Goal: Task Accomplishment & Management: Complete application form

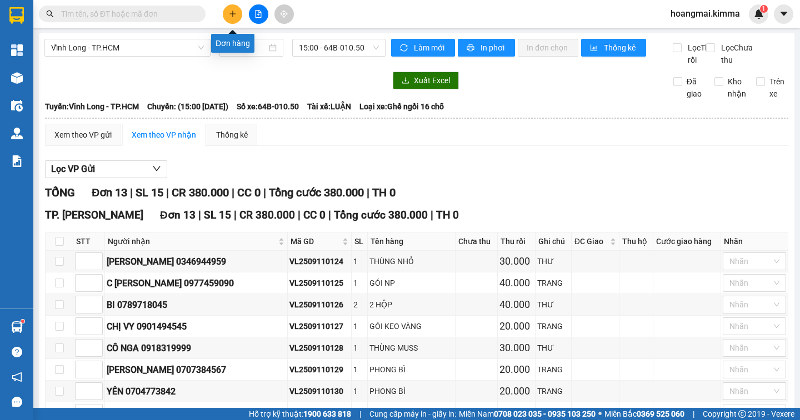
click at [236, 19] on button at bounding box center [232, 13] width 19 height 19
click at [236, 19] on body "Kết quả [PERSON_NAME] ( 0 ) Bộ lọc Ngày tạo [PERSON_NAME] nhất No Data hoangmai…" at bounding box center [400, 210] width 800 height 420
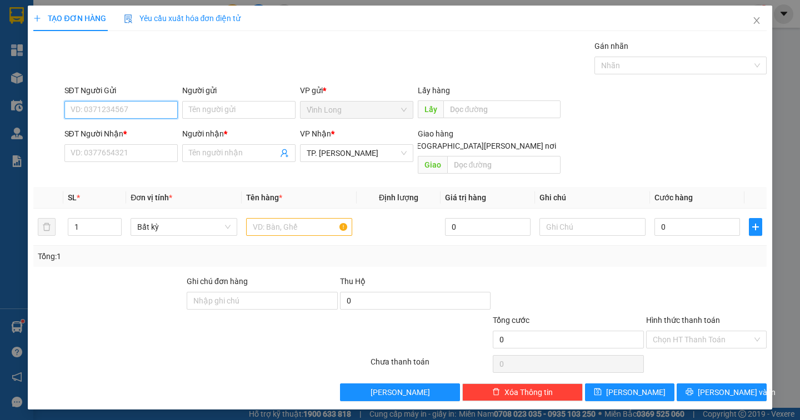
click at [122, 108] on input "SĐT Người Gửi" at bounding box center [120, 110] width 113 height 18
type input "0774924360"
click at [129, 151] on input "SĐT Người Nhận *" at bounding box center [120, 153] width 113 height 18
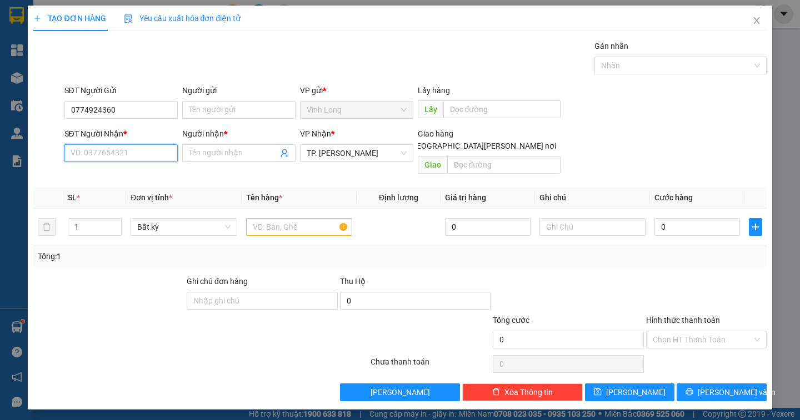
click at [125, 154] on input "SĐT Người Nhận *" at bounding box center [120, 153] width 113 height 18
type input "2065366708"
click at [203, 150] on input "Người nhận *" at bounding box center [233, 153] width 89 height 12
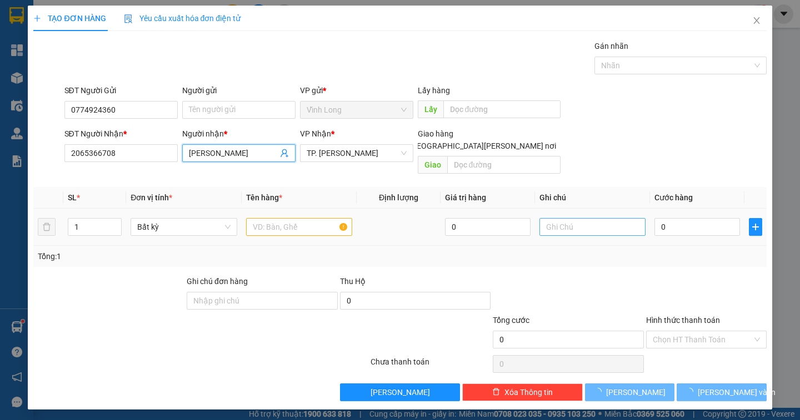
type input "[PERSON_NAME]"
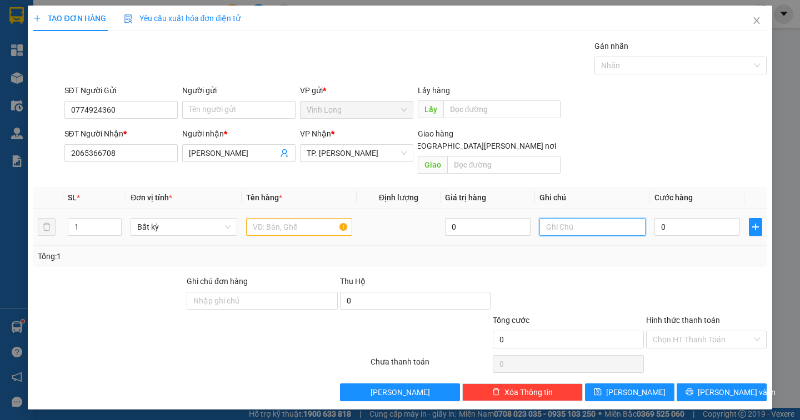
click at [570, 218] on input "text" at bounding box center [592, 227] width 106 height 18
type input "NGÂN"
click at [676, 218] on input "0" at bounding box center [697, 227] width 86 height 18
type input "3"
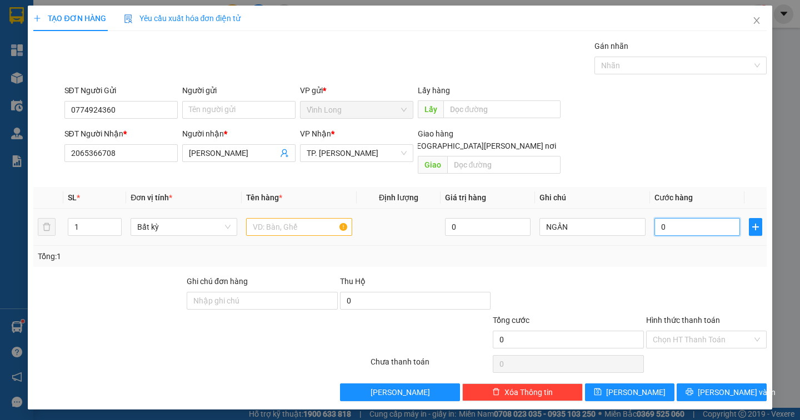
type input "3"
type input "30"
type input "30.000"
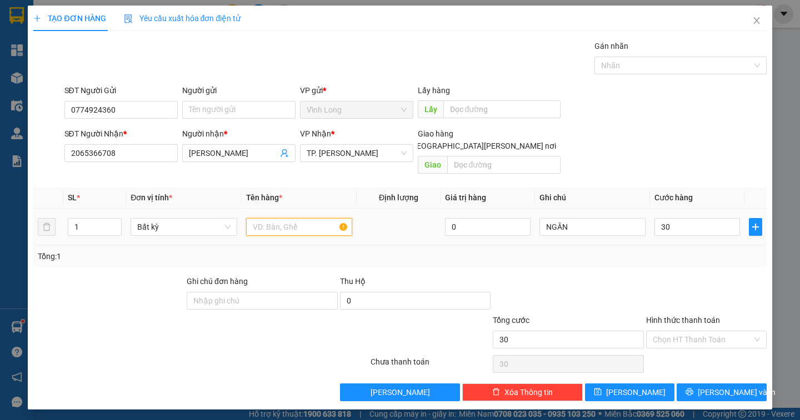
type input "30.000"
click at [277, 218] on input "text" at bounding box center [299, 227] width 106 height 18
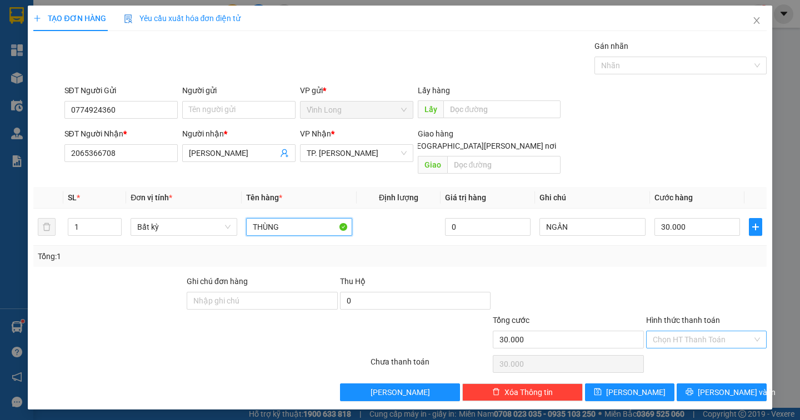
type input "THÙNG"
click at [667, 333] on input "Hình thức thanh toán" at bounding box center [702, 340] width 99 height 17
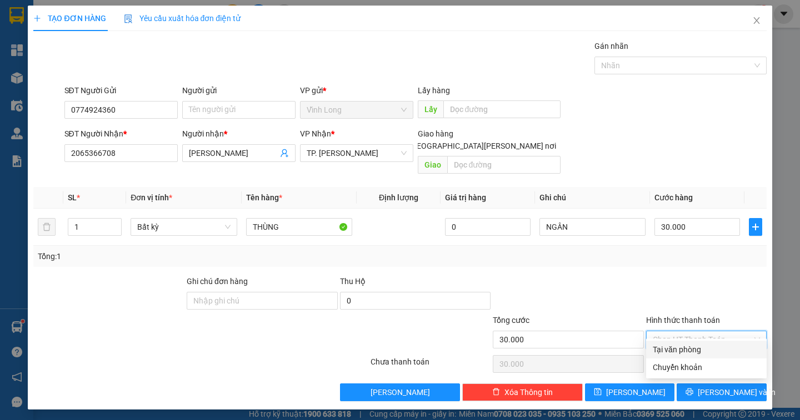
click at [673, 352] on div "Tại văn phòng" at bounding box center [706, 350] width 107 height 12
type input "0"
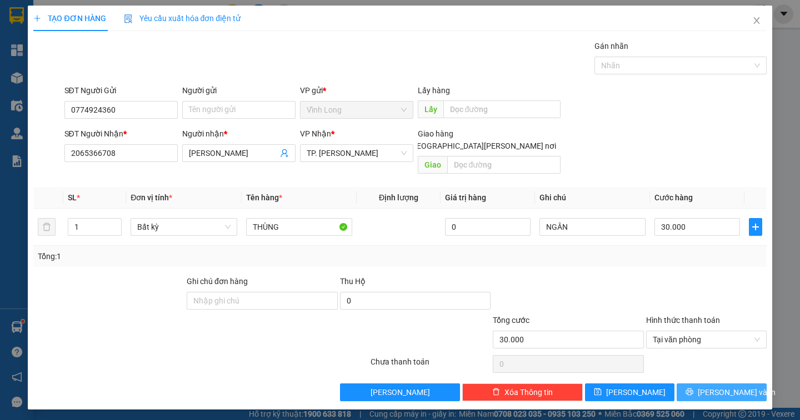
click at [693, 388] on icon "printer" at bounding box center [689, 392] width 8 height 8
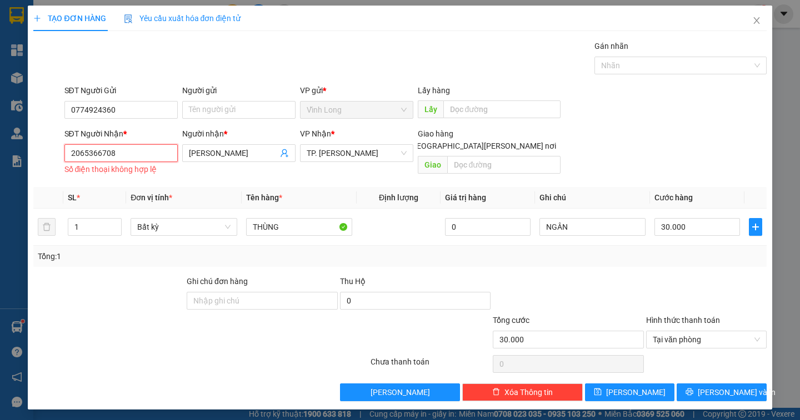
click at [123, 156] on input "2065366708" at bounding box center [120, 153] width 113 height 18
type input "2"
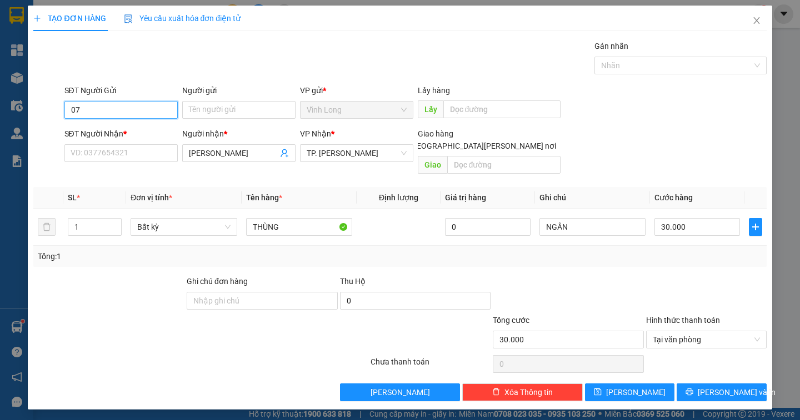
type input "0"
click at [123, 106] on input "SĐT Người Gửi" at bounding box center [120, 110] width 113 height 18
click at [132, 157] on input "SĐT Người Nhận *" at bounding box center [120, 153] width 113 height 18
click at [128, 157] on input "SĐT Người Nhận *" at bounding box center [120, 153] width 113 height 18
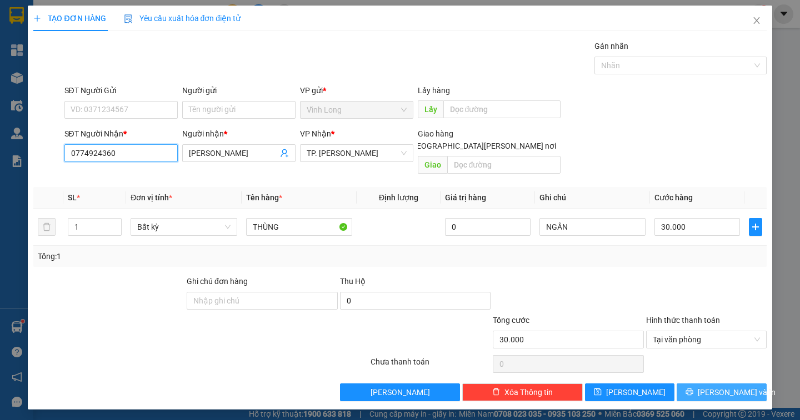
type input "0774924360"
click at [729, 387] on span "[PERSON_NAME] và In" at bounding box center [737, 393] width 78 height 12
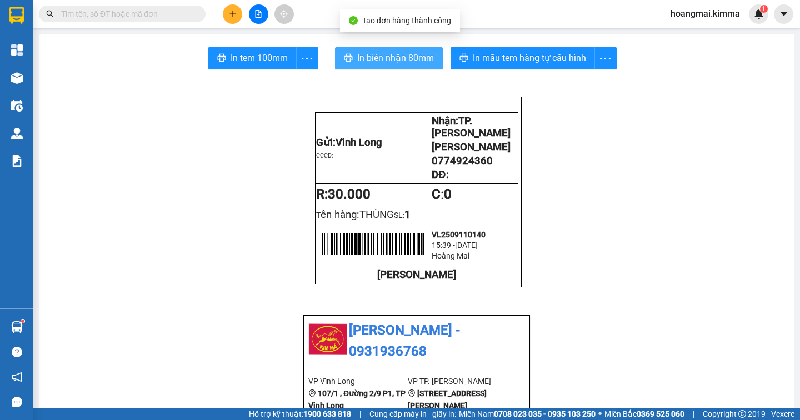
click at [389, 61] on span "In biên nhận 80mm" at bounding box center [395, 58] width 77 height 14
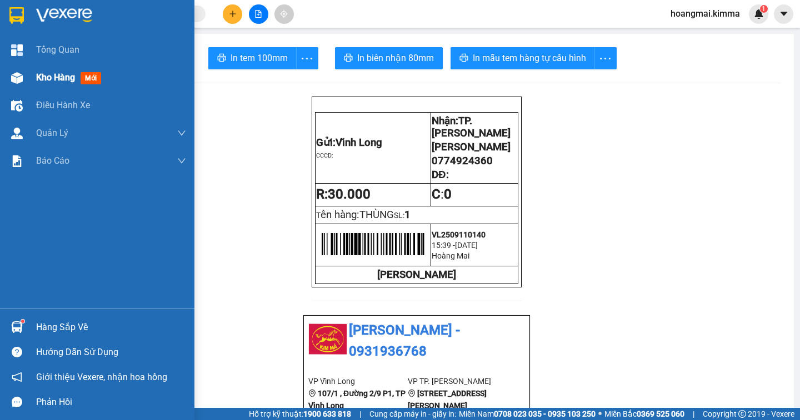
click at [40, 78] on span "Kho hàng" at bounding box center [55, 77] width 39 height 11
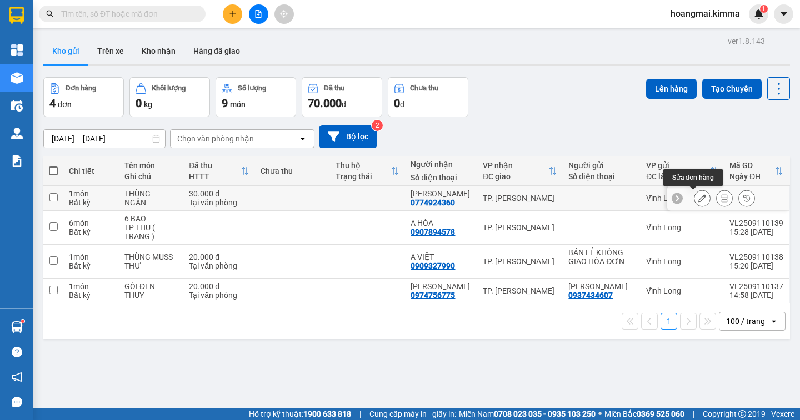
click at [698, 201] on icon at bounding box center [702, 198] width 8 height 8
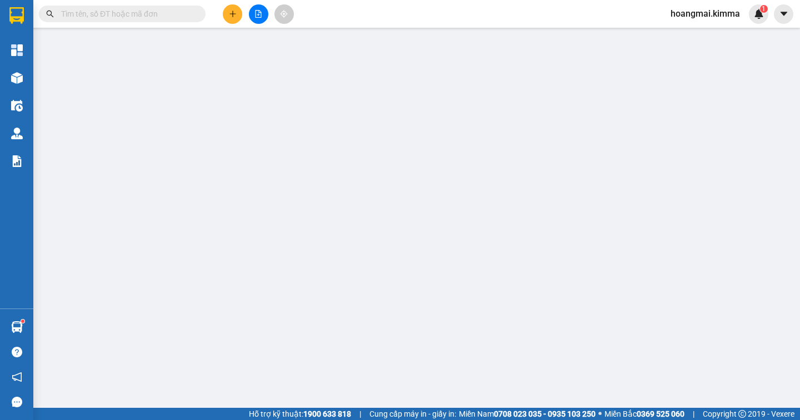
type input "0774924360"
type input "[PERSON_NAME]"
type input "30.000"
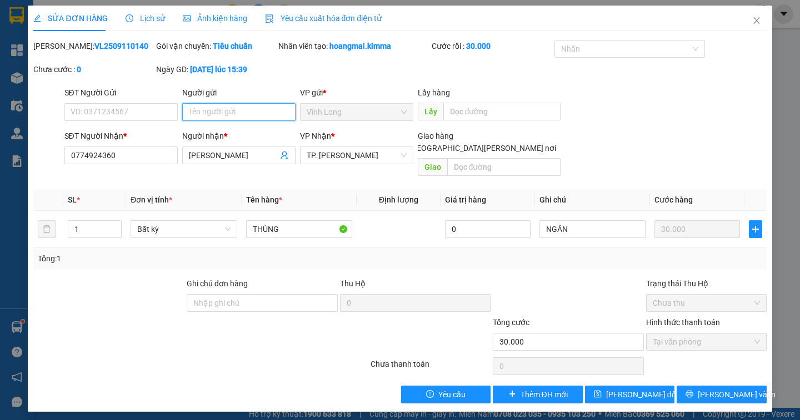
click at [193, 111] on input "Người gửi" at bounding box center [238, 112] width 113 height 18
type input "[PERSON_NAME]"
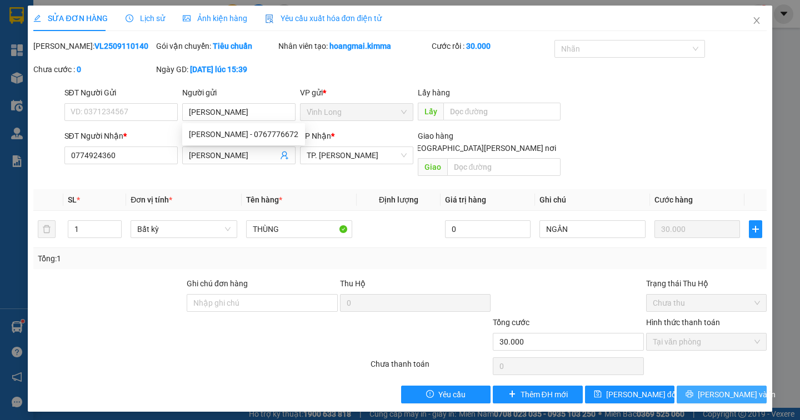
click at [727, 389] on span "[PERSON_NAME] và In" at bounding box center [737, 395] width 78 height 12
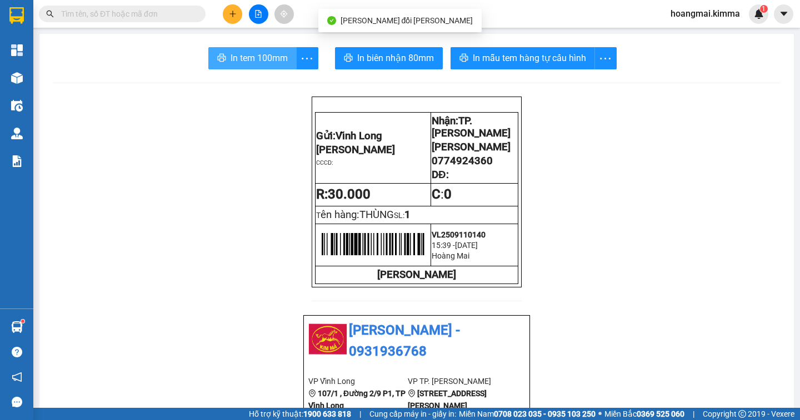
click at [231, 57] on span "In tem 100mm" at bounding box center [259, 58] width 57 height 14
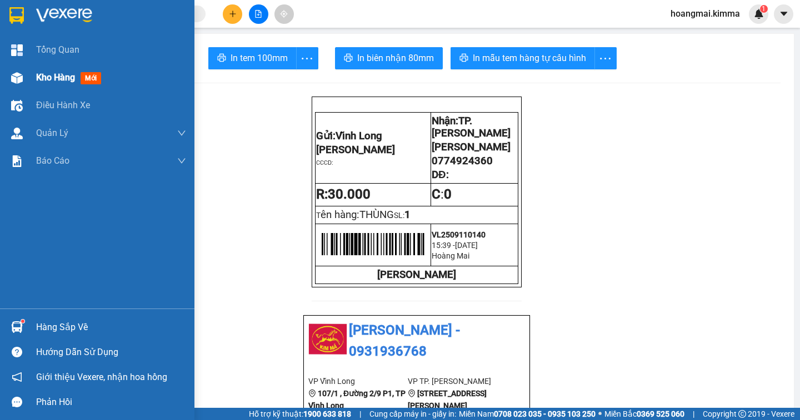
click at [63, 83] on span "Kho hàng" at bounding box center [55, 77] width 39 height 11
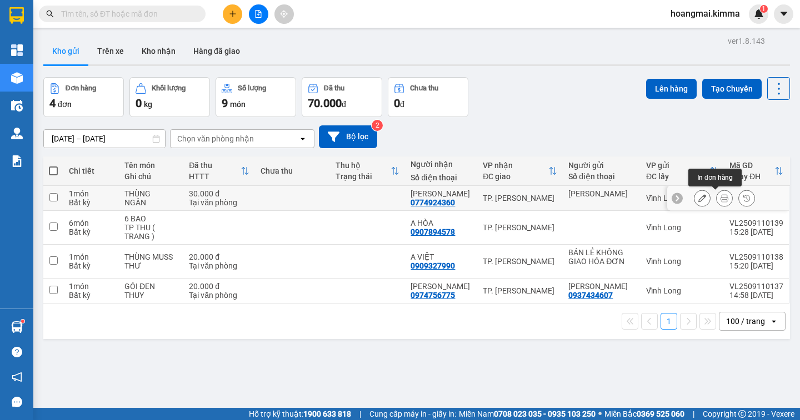
click at [720, 201] on icon at bounding box center [724, 198] width 8 height 8
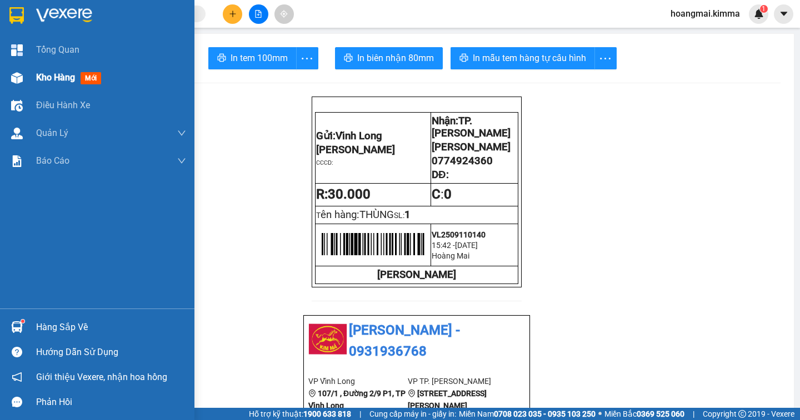
click at [62, 81] on span "Kho hàng" at bounding box center [55, 77] width 39 height 11
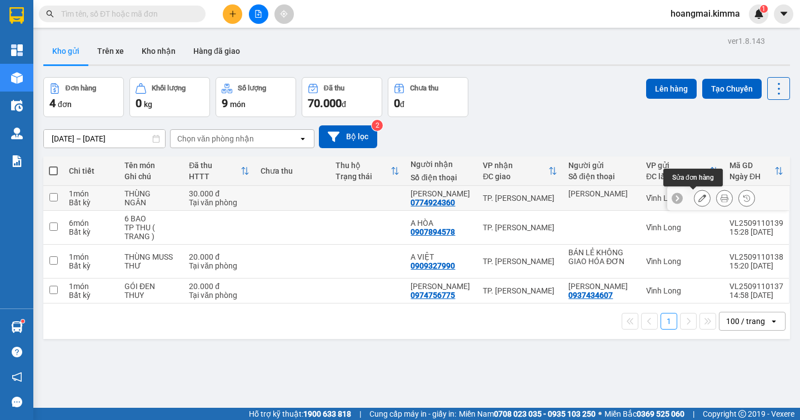
click at [698, 201] on icon at bounding box center [702, 198] width 8 height 8
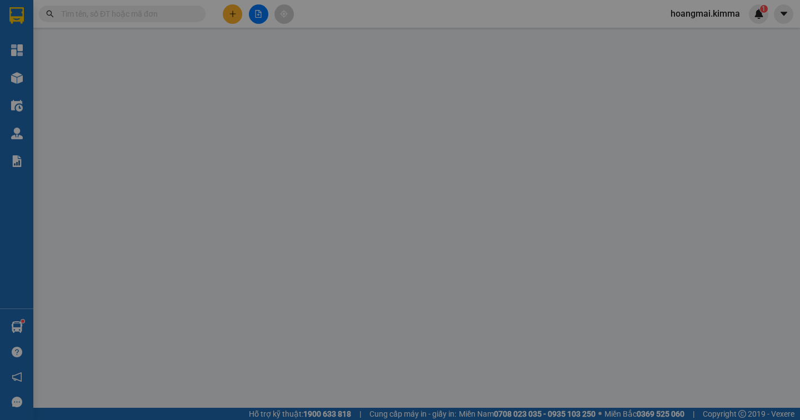
type input "[PERSON_NAME]"
type input "0774924360"
type input "[PERSON_NAME]"
type input "30.000"
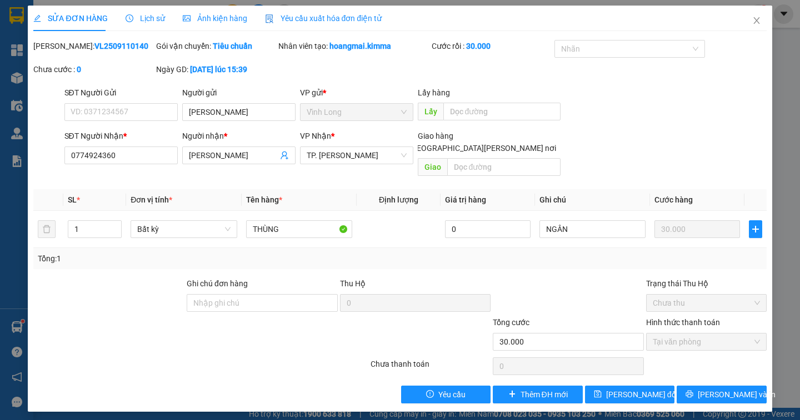
click at [136, 19] on span "Lịch sử" at bounding box center [145, 18] width 39 height 9
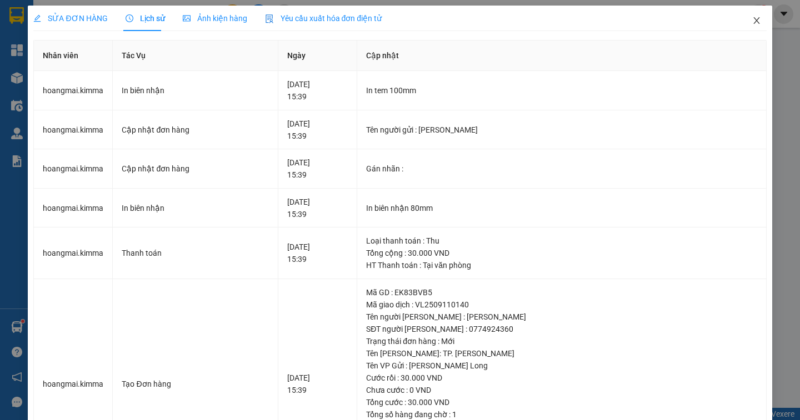
click at [753, 19] on icon "close" at bounding box center [756, 20] width 6 height 7
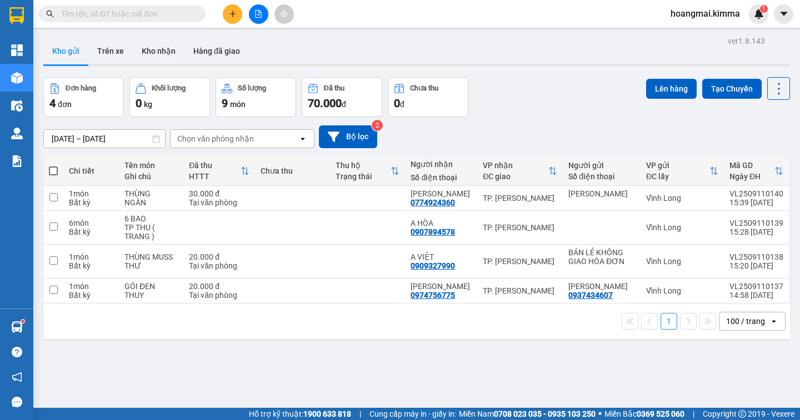
click at [143, 14] on input "text" at bounding box center [126, 14] width 131 height 12
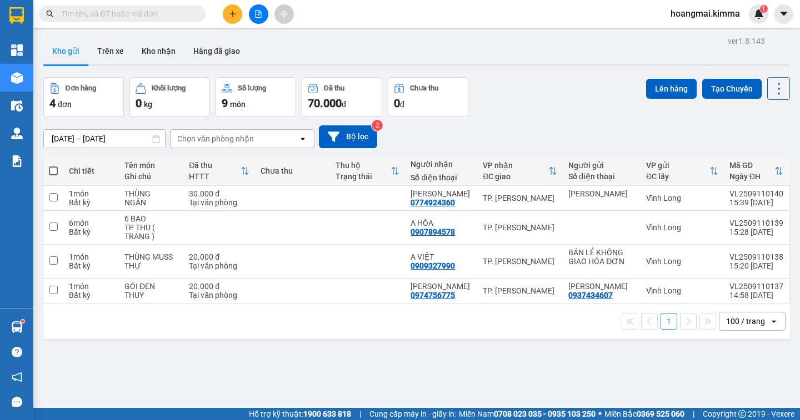
click at [124, 18] on input "text" at bounding box center [126, 14] width 131 height 12
click at [161, 17] on input "text" at bounding box center [126, 14] width 131 height 12
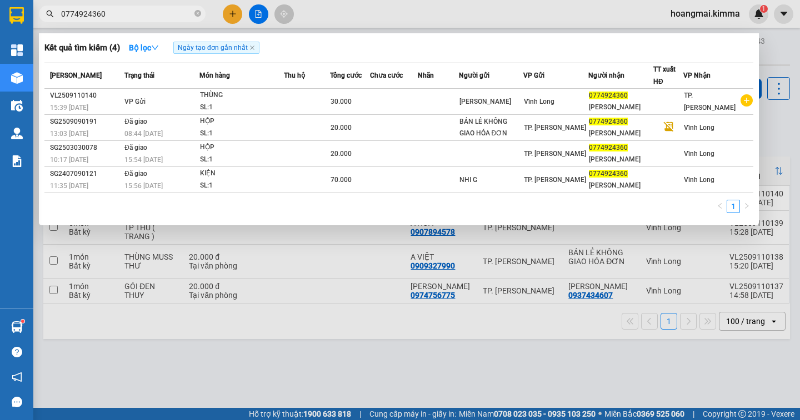
type input "0774924360"
click at [196, 13] on icon "close-circle" at bounding box center [197, 13] width 7 height 7
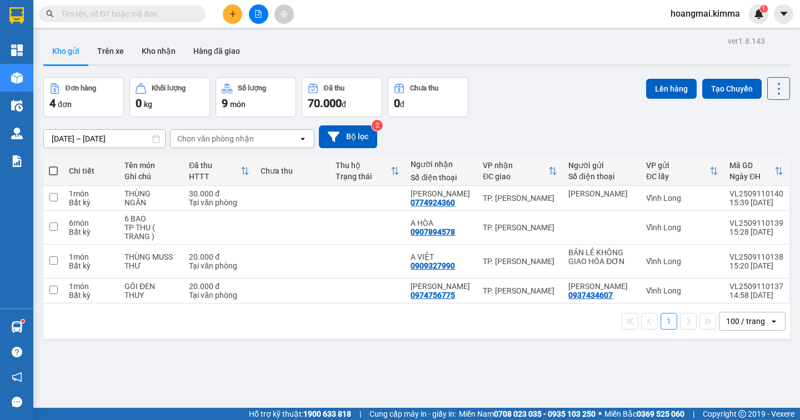
click at [182, 18] on input "text" at bounding box center [126, 14] width 131 height 12
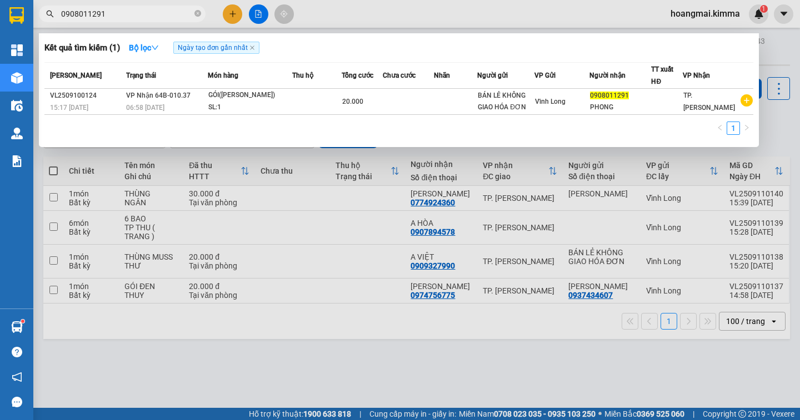
type input "0908011291"
click at [549, 381] on div at bounding box center [400, 210] width 800 height 420
click at [198, 12] on icon "close-circle" at bounding box center [197, 13] width 7 height 7
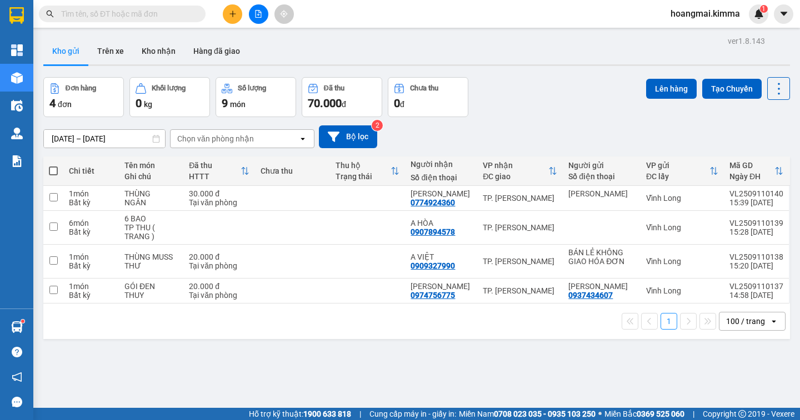
click at [172, 15] on input "text" at bounding box center [126, 14] width 131 height 12
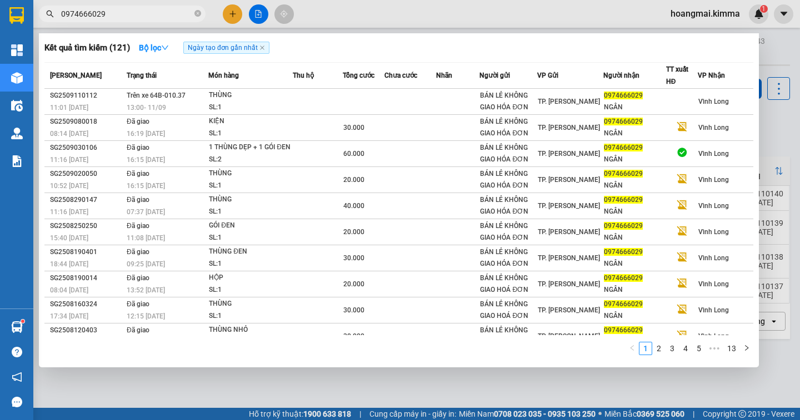
type input "0974666029"
click at [770, 136] on div at bounding box center [400, 210] width 800 height 420
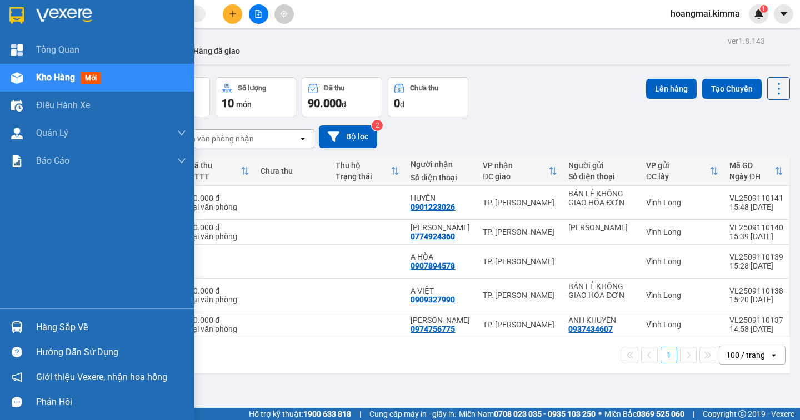
click at [66, 71] on div "Kho hàng mới" at bounding box center [70, 78] width 69 height 14
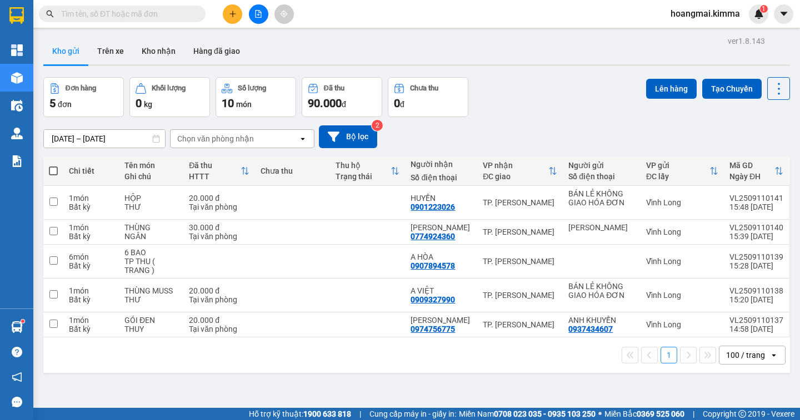
click at [233, 14] on icon "plus" at bounding box center [232, 14] width 1 height 6
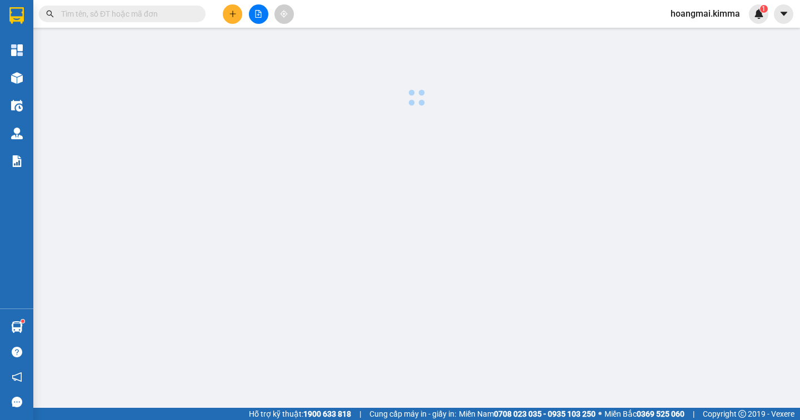
click at [233, 14] on body "Kết quả tìm kiếm ( 0 ) Bộ lọc Ngày tạo đơn gần nhất No Data hoangmai.kimma 1 Tổ…" at bounding box center [400, 210] width 800 height 420
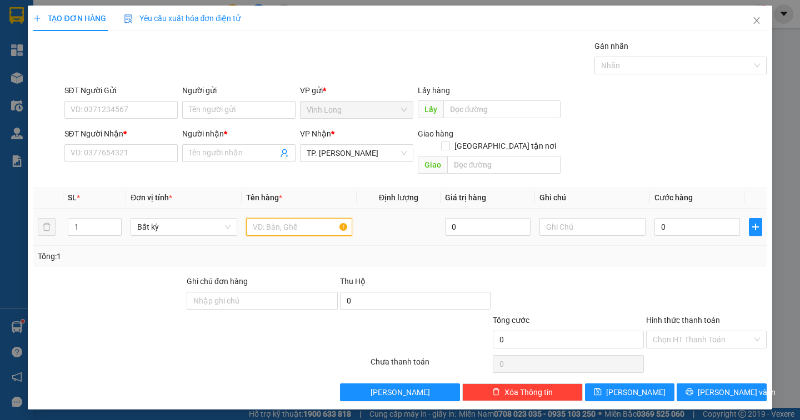
click at [298, 219] on input "text" at bounding box center [299, 227] width 106 height 18
type input "THÙNG"
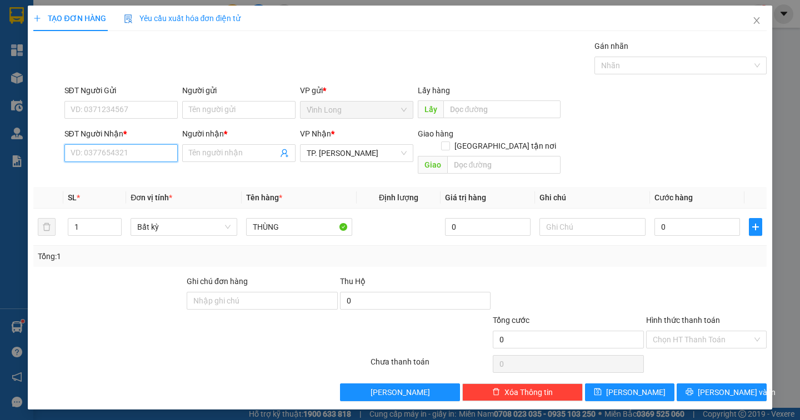
click at [133, 154] on input "SĐT Người Nhận *" at bounding box center [120, 153] width 113 height 18
type input "0335162579"
click at [139, 175] on div "0335162579 - THUẬN" at bounding box center [121, 175] width 100 height 12
type input "THUẬN"
type input "0335162579"
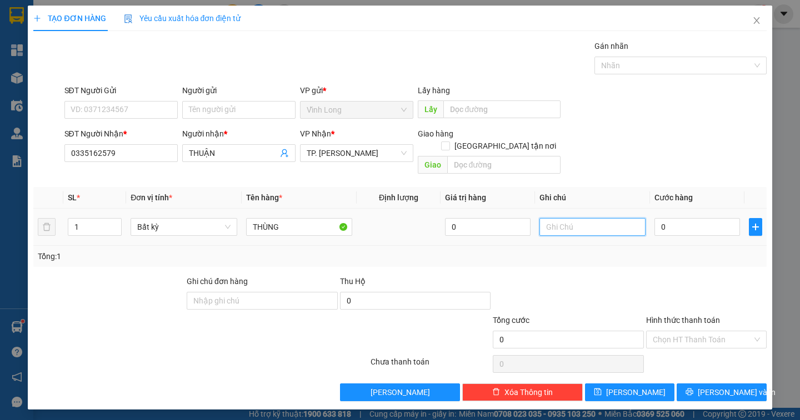
click at [592, 218] on input "text" at bounding box center [592, 227] width 106 height 18
type input "NGÂN"
click at [674, 218] on input "0" at bounding box center [697, 227] width 86 height 18
type input "3"
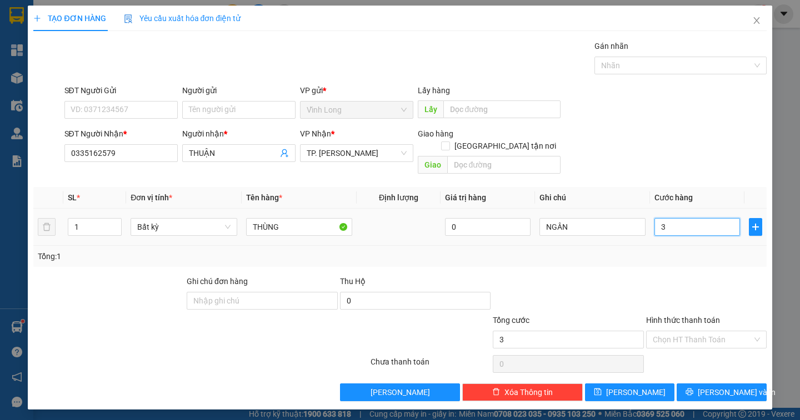
type input "3"
type input "30"
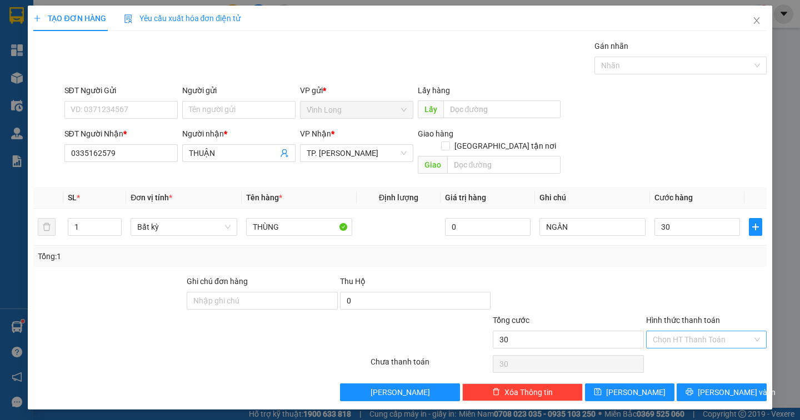
type input "30.000"
click at [735, 333] on input "Hình thức thanh toán" at bounding box center [702, 340] width 99 height 17
click at [717, 350] on div "Tại văn phòng" at bounding box center [706, 350] width 107 height 12
type input "0"
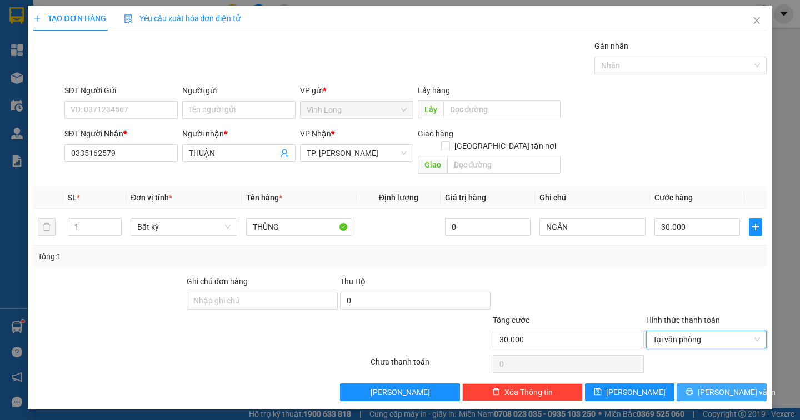
click at [714, 387] on span "[PERSON_NAME] và In" at bounding box center [737, 393] width 78 height 12
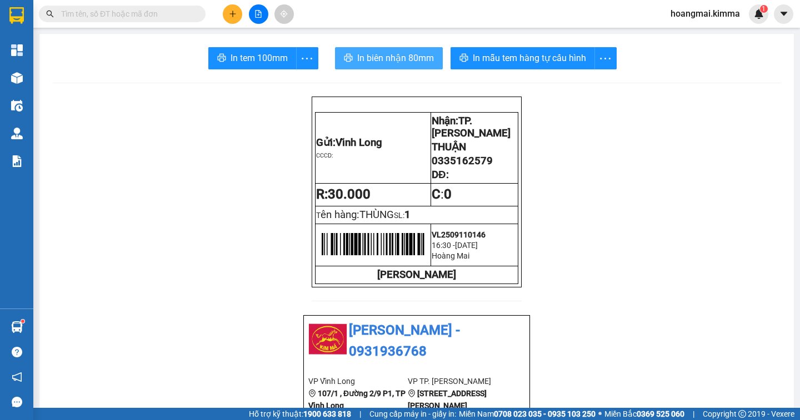
click at [408, 59] on span "In biên nhận 80mm" at bounding box center [395, 58] width 77 height 14
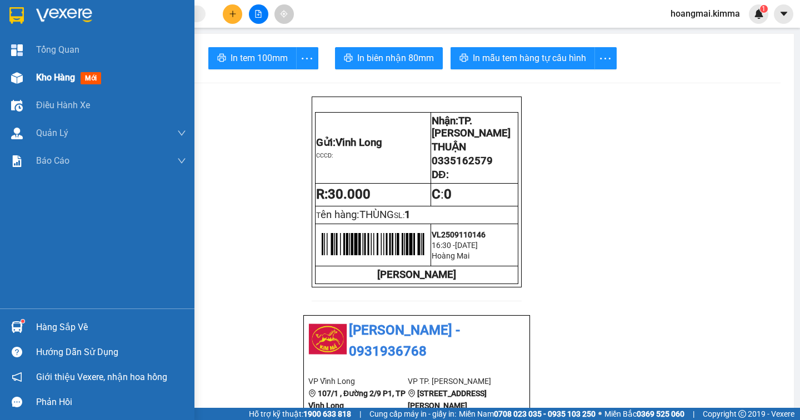
click at [51, 76] on span "Kho hàng" at bounding box center [55, 77] width 39 height 11
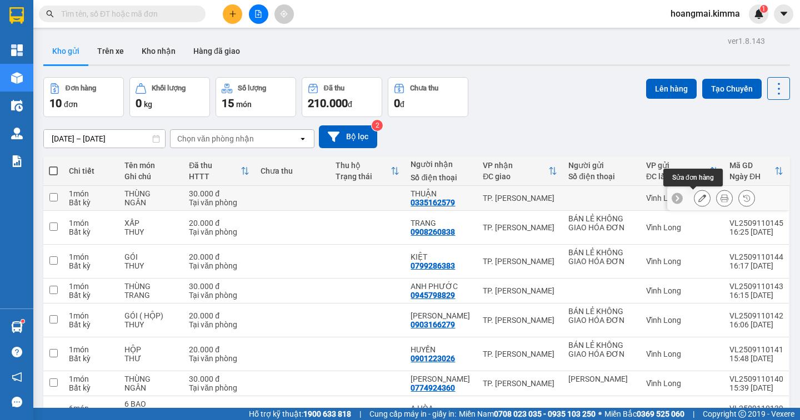
click at [698, 198] on icon at bounding box center [702, 198] width 8 height 8
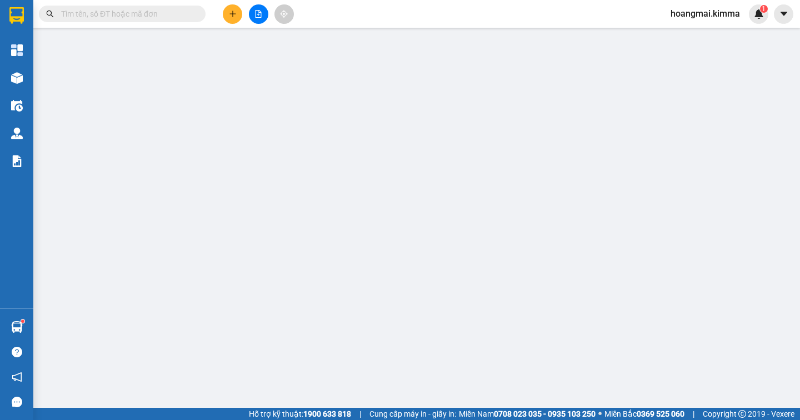
type input "0335162579"
type input "THUẬN"
type input "30.000"
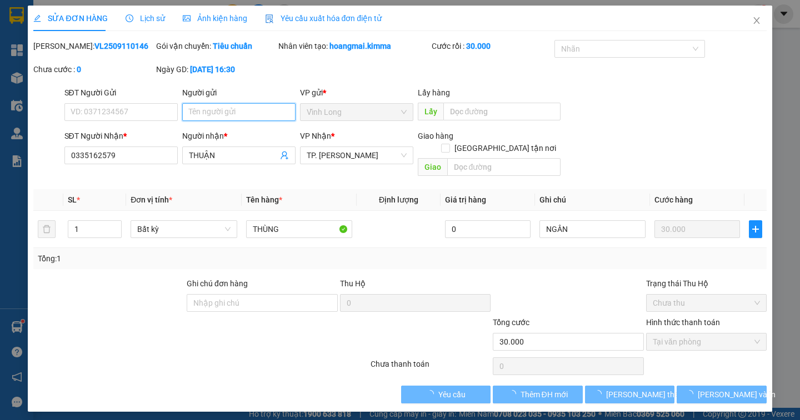
click at [190, 112] on input "Người gửi" at bounding box center [238, 112] width 113 height 18
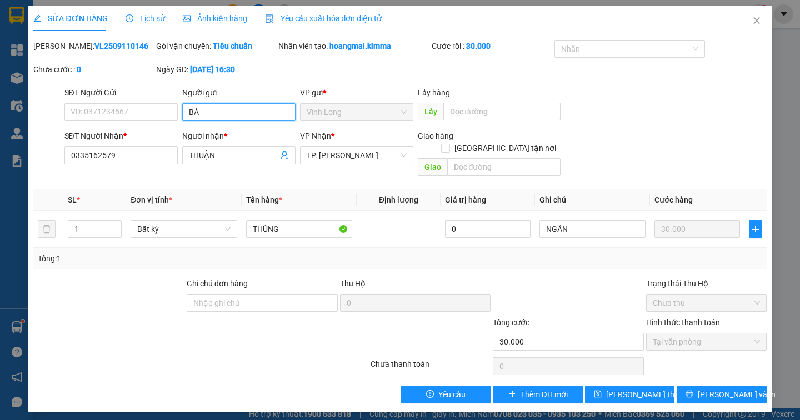
type input "BÁN"
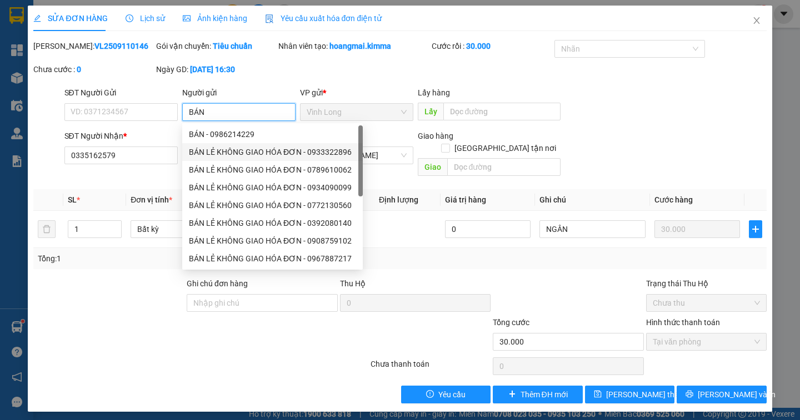
click at [270, 149] on div "BÁN LẺ KHÔNG GIAO HÓA ĐƠN - 0933322896" at bounding box center [272, 152] width 167 height 12
type input "0933322896"
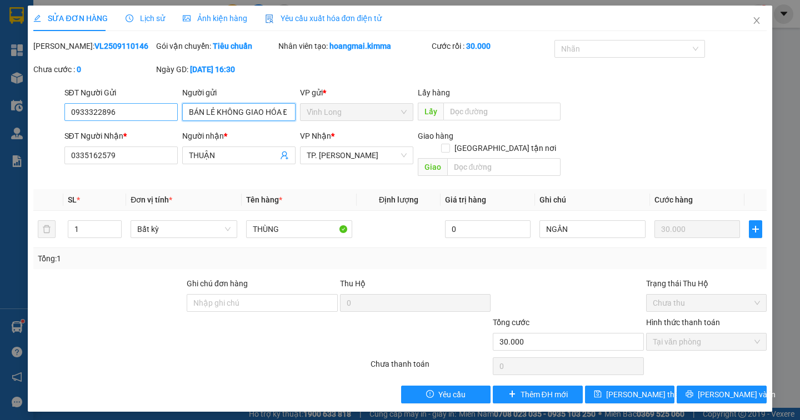
type input "BÁN LẺ KHÔNG GIAO HÓA ĐƠN"
drag, startPoint x: 126, startPoint y: 116, endPoint x: 0, endPoint y: 121, distance: 126.2
click at [0, 121] on div "SỬA ĐƠN HÀNG Lịch sử Ảnh kiện hàng Yêu cầu xuất hóa đơn điện tử Total Paid Fee …" at bounding box center [400, 210] width 800 height 420
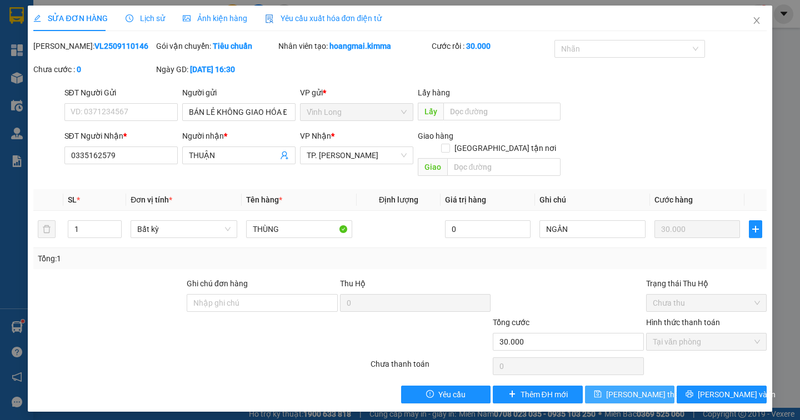
click at [642, 389] on span "[PERSON_NAME] thay đổi" at bounding box center [650, 395] width 89 height 12
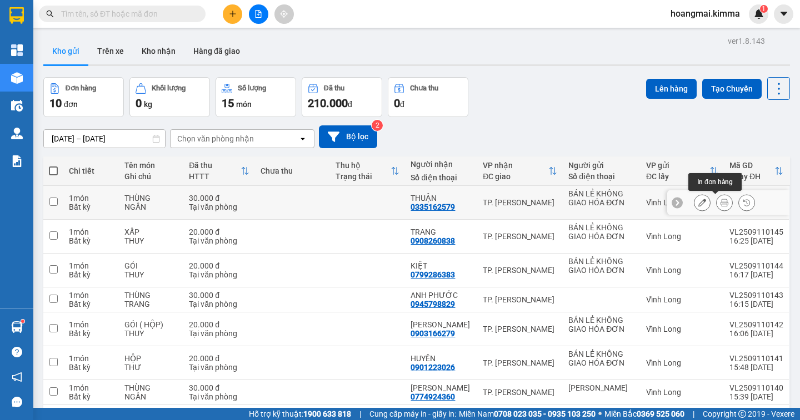
click at [720, 203] on icon at bounding box center [724, 203] width 8 height 8
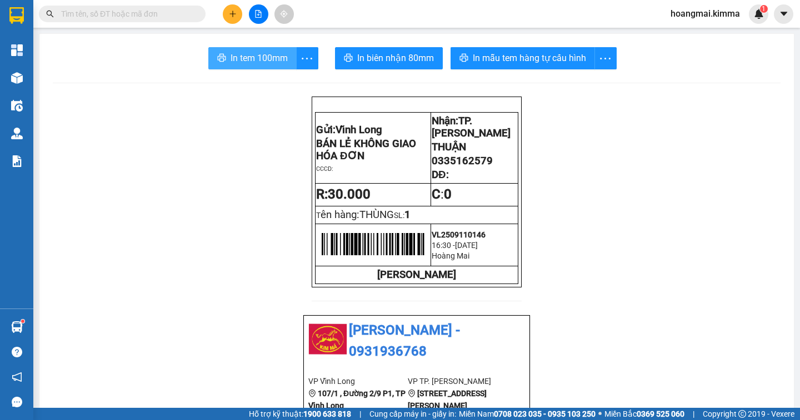
click at [234, 58] on span "In tem 100mm" at bounding box center [259, 58] width 57 height 14
drag, startPoint x: 487, startPoint y: 170, endPoint x: 428, endPoint y: 170, distance: 58.9
click at [432, 167] on p "0335162579" at bounding box center [475, 161] width 86 height 12
copy span "0335162579"
paste input "0335162579"
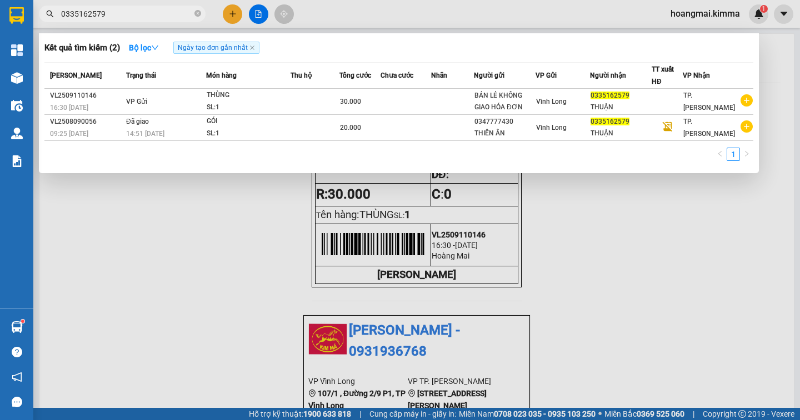
type input "0335162579"
click at [256, 16] on div at bounding box center [400, 210] width 800 height 420
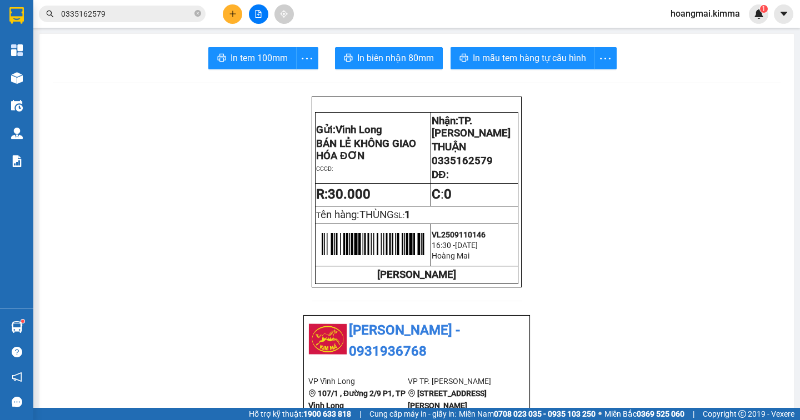
click at [246, 15] on div at bounding box center [258, 13] width 83 height 19
click at [263, 14] on button at bounding box center [258, 13] width 19 height 19
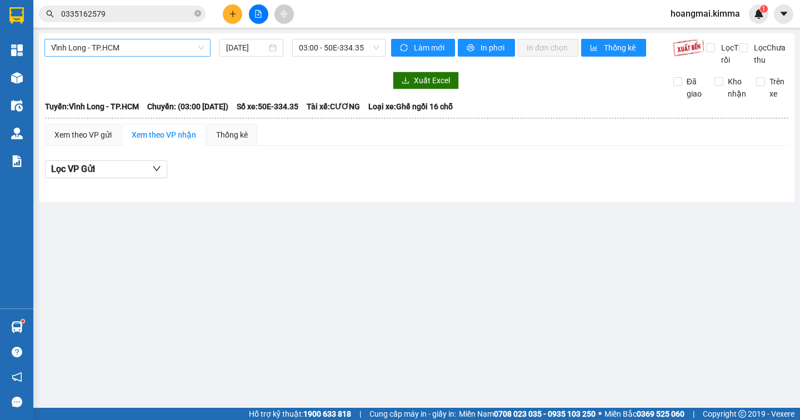
click at [122, 48] on span "Vĩnh Long - TP.HCM" at bounding box center [127, 47] width 153 height 17
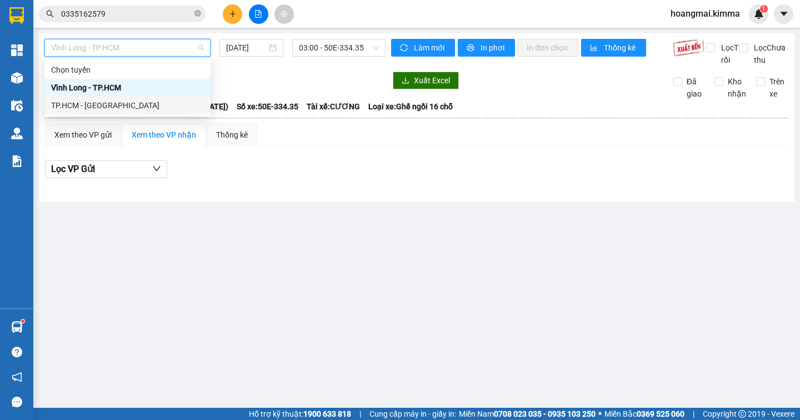
click at [105, 99] on div "TP.HCM - [GEOGRAPHIC_DATA]" at bounding box center [127, 105] width 153 height 12
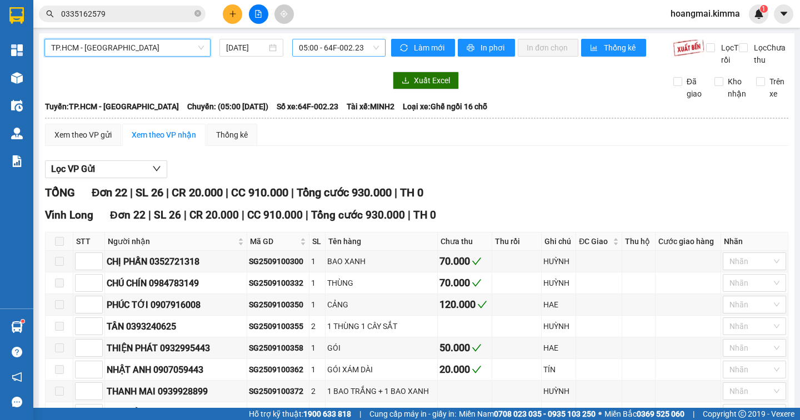
click at [353, 49] on span "05:00 - 64F-002.23" at bounding box center [339, 47] width 80 height 17
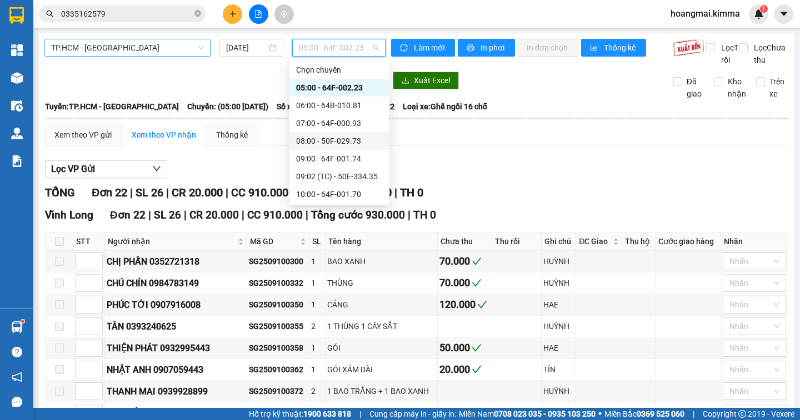
click at [130, 50] on span "TP.HCM - [GEOGRAPHIC_DATA]" at bounding box center [127, 47] width 153 height 17
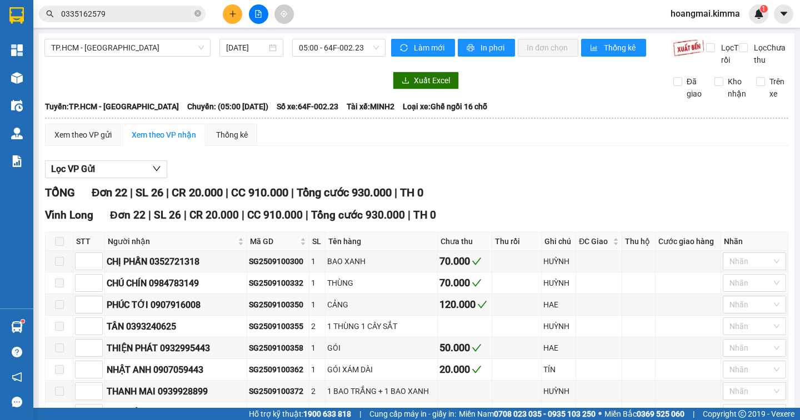
click at [525, 179] on div "Lọc VP Gửi" at bounding box center [416, 170] width 743 height 18
click at [312, 53] on span "05:00 - 64F-002.23" at bounding box center [339, 47] width 80 height 17
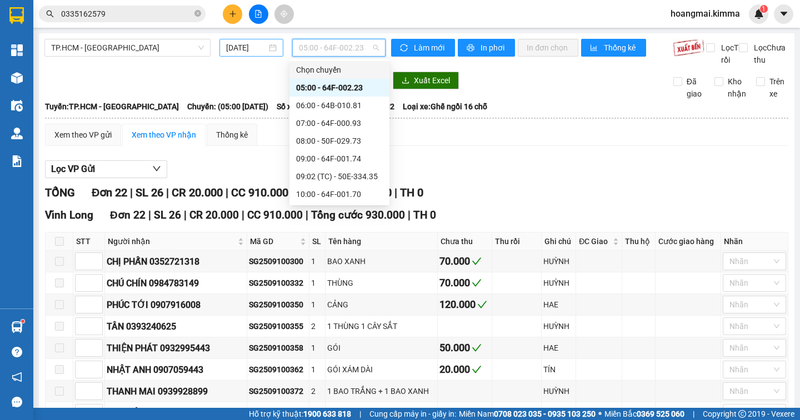
click at [238, 51] on input "[DATE]" at bounding box center [246, 48] width 41 height 12
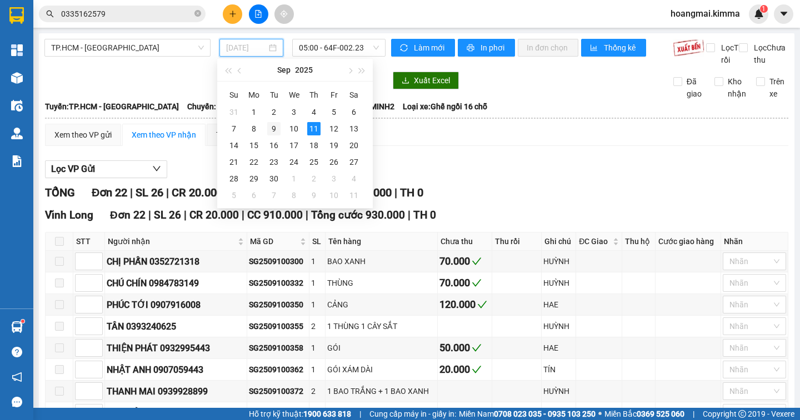
click at [275, 127] on div "9" at bounding box center [273, 128] width 13 height 13
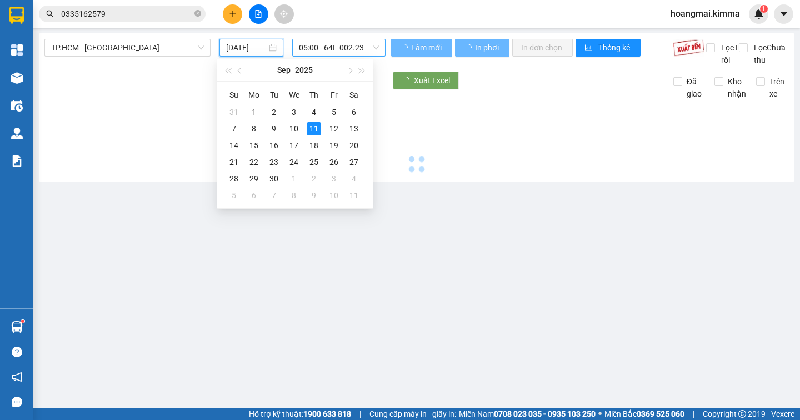
type input "[DATE]"
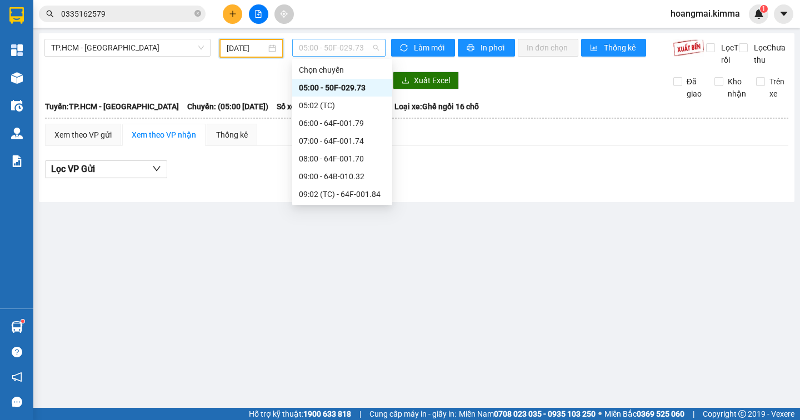
click at [353, 49] on span "05:00 - 50F-029.73" at bounding box center [339, 47] width 80 height 17
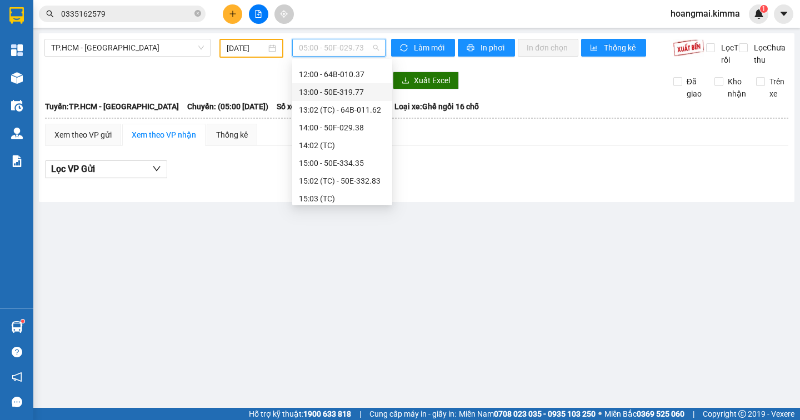
click at [370, 87] on div "13:00 - 50E-319.77" at bounding box center [342, 92] width 87 height 12
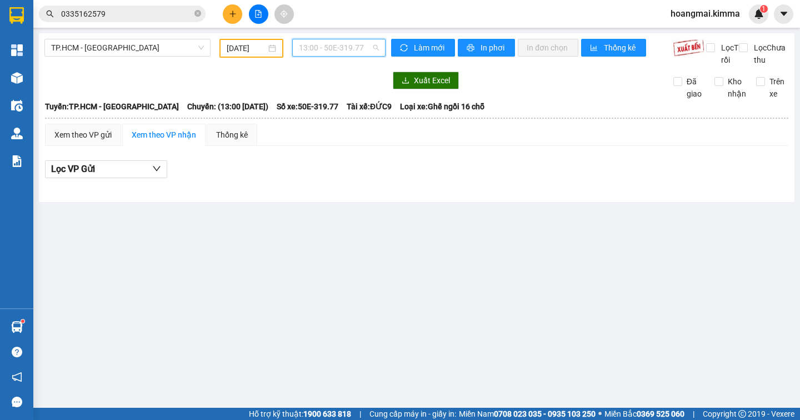
click at [369, 48] on span "13:00 - 50E-319.77" at bounding box center [339, 47] width 80 height 17
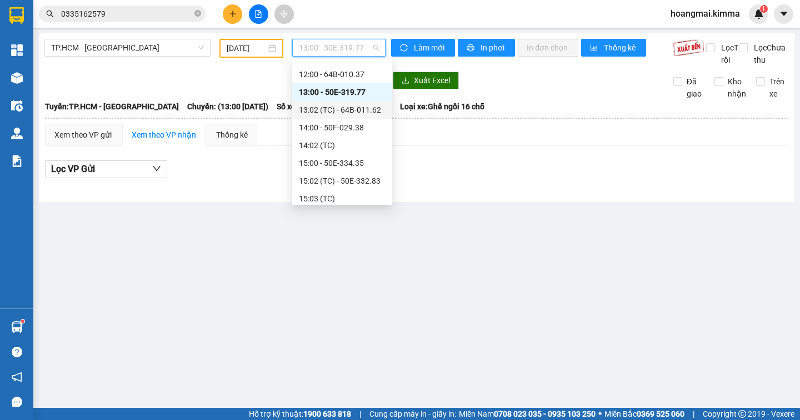
click at [372, 108] on div "13:02 (TC) - 64B-011.62" at bounding box center [342, 110] width 87 height 12
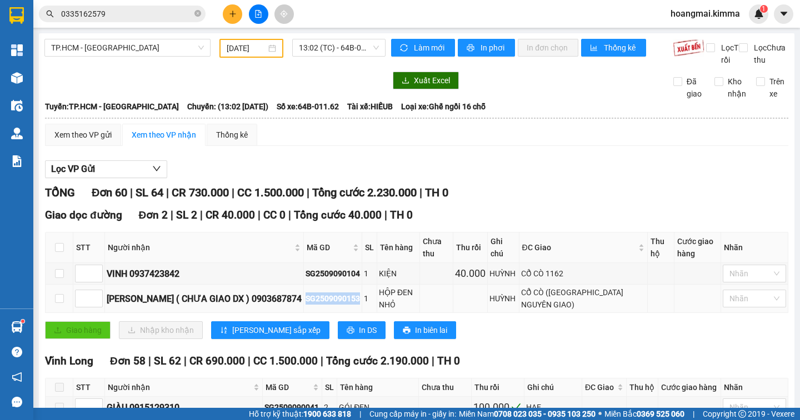
drag, startPoint x: 345, startPoint y: 295, endPoint x: 290, endPoint y: 298, distance: 55.6
click at [304, 298] on td "SG2509090153" at bounding box center [333, 299] width 58 height 28
copy div "SG2509090153"
click at [196, 15] on icon "close-circle" at bounding box center [197, 13] width 7 height 7
paste input "SG2509090153"
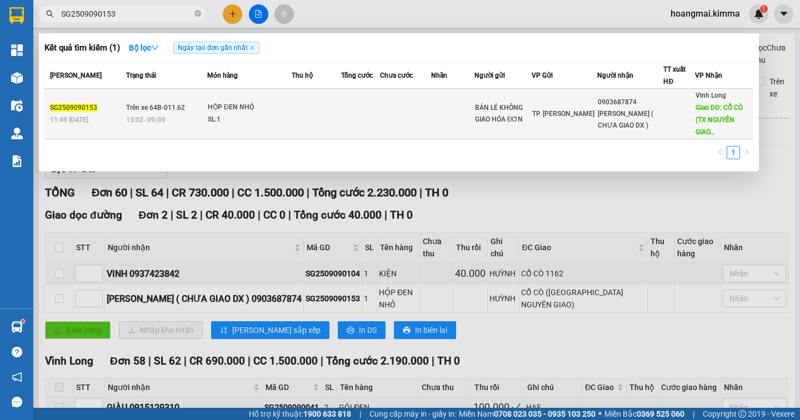
type input "SG2509090153"
click at [672, 111] on div at bounding box center [679, 114] width 31 height 12
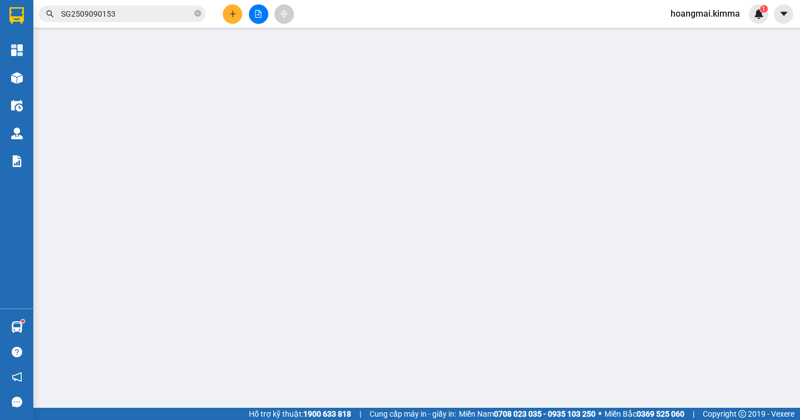
type input "BÁN LẺ KHÔNG GIAO HÓA ĐƠN"
type input "0903687874"
type input "[PERSON_NAME] ( CHƯA GIAO DX )"
type input "CỔ CÒ ([GEOGRAPHIC_DATA] NGUYÊN GIAO)"
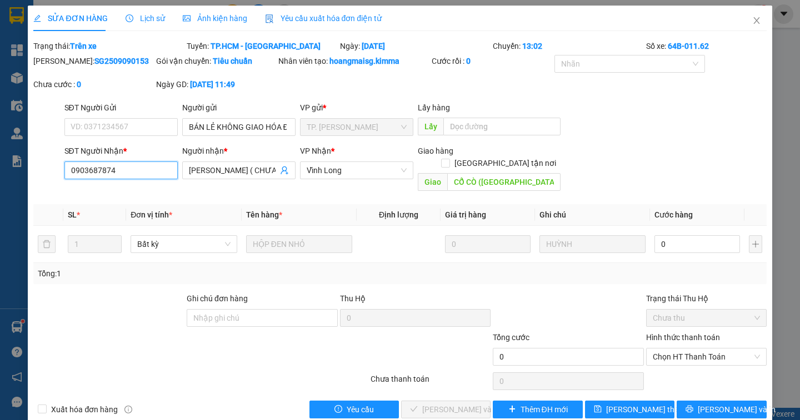
drag, startPoint x: 131, startPoint y: 172, endPoint x: 41, endPoint y: 172, distance: 90.0
click at [41, 172] on div "SĐT Người Nhận * 0903687874 0903687874 Người nhận * ANH MINH ( CHƯA GIAO DX ) V…" at bounding box center [399, 170] width 735 height 51
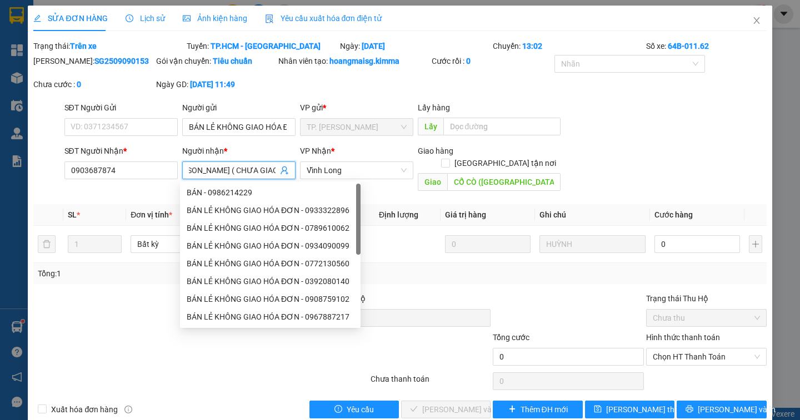
drag, startPoint x: 227, startPoint y: 171, endPoint x: 273, endPoint y: 178, distance: 47.3
click at [273, 178] on span "[PERSON_NAME] ( CHƯA GIAO DX )" at bounding box center [238, 171] width 113 height 18
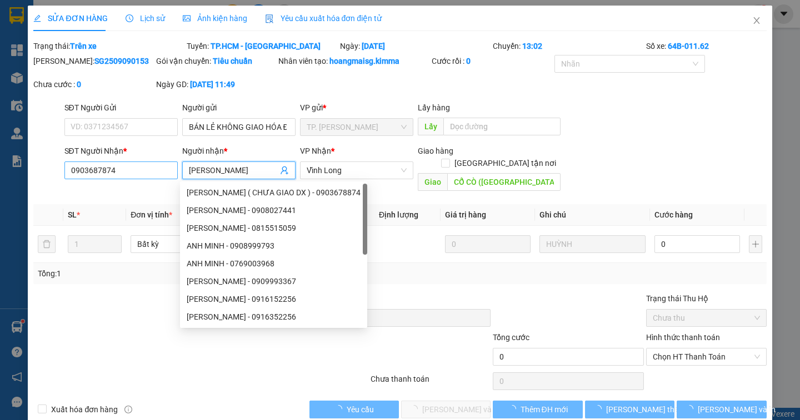
type input "[PERSON_NAME]"
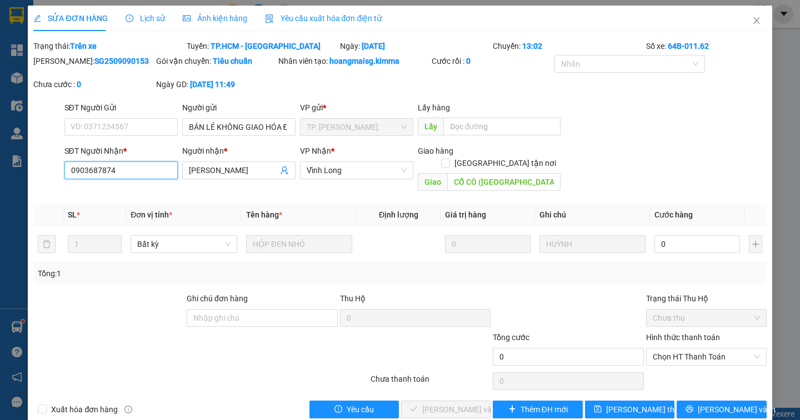
drag, startPoint x: 137, startPoint y: 176, endPoint x: 55, endPoint y: 181, distance: 81.8
click at [55, 181] on div "SĐT Người Nhận * 0903687874 0903687874 Người nhận * ANH MINH VP Nhận * Vĩnh Lo…" at bounding box center [399, 170] width 735 height 51
click at [244, 173] on input "[PERSON_NAME]" at bounding box center [233, 170] width 89 height 12
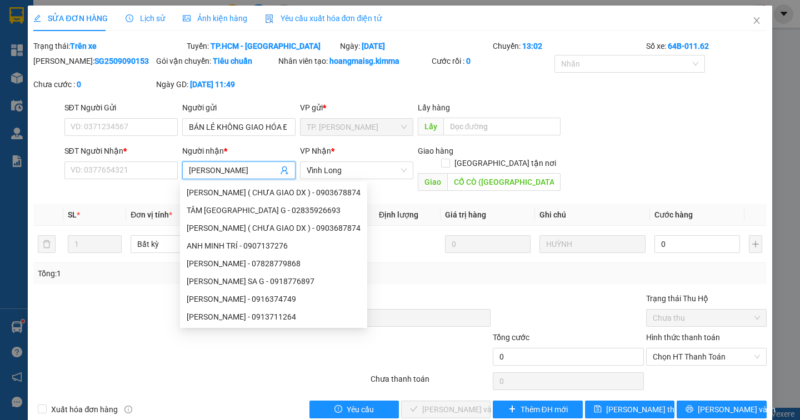
paste input "0903687874"
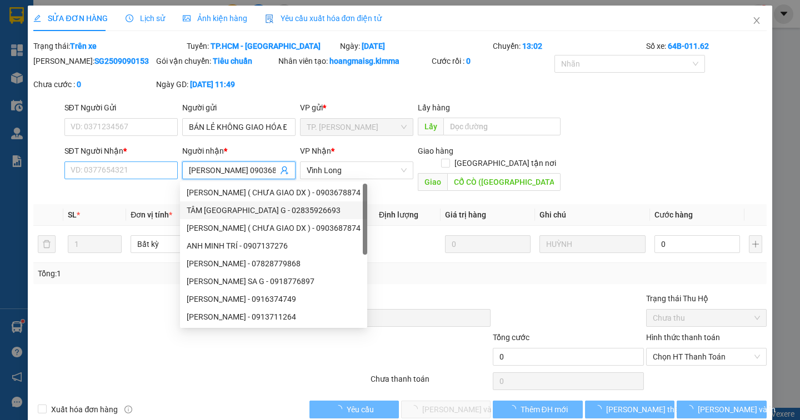
type input "[PERSON_NAME] 0903687874"
click at [137, 173] on input "SĐT Người Nhận *" at bounding box center [120, 171] width 113 height 18
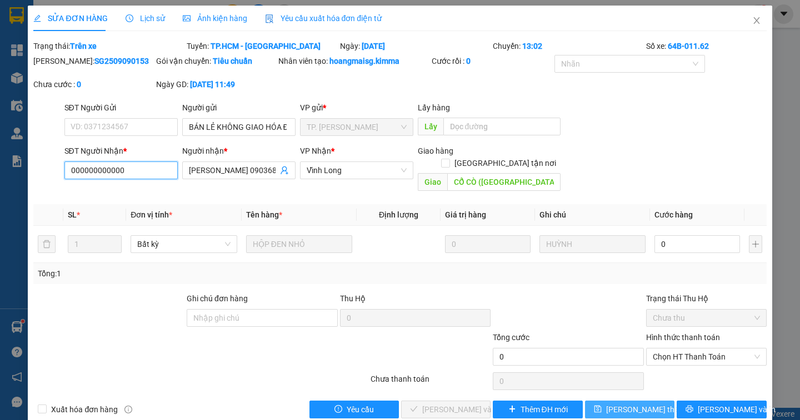
type input "000000000000"
click at [618, 404] on span "[PERSON_NAME] thay đổi" at bounding box center [650, 410] width 89 height 12
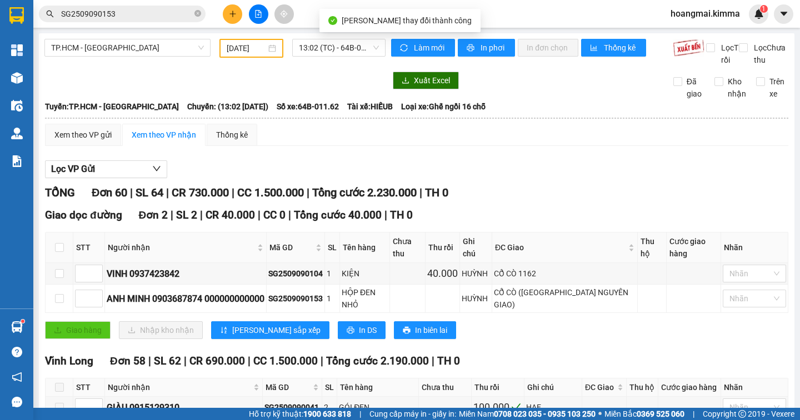
click at [126, 14] on input "SG2509090153" at bounding box center [126, 14] width 131 height 12
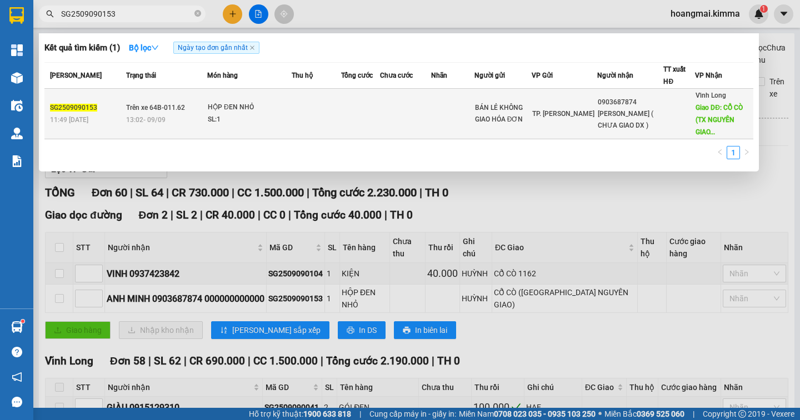
click at [701, 123] on span "Giao DĐ: CỔ CÒ (TX NGUYÊN GIAO..." at bounding box center [718, 120] width 47 height 32
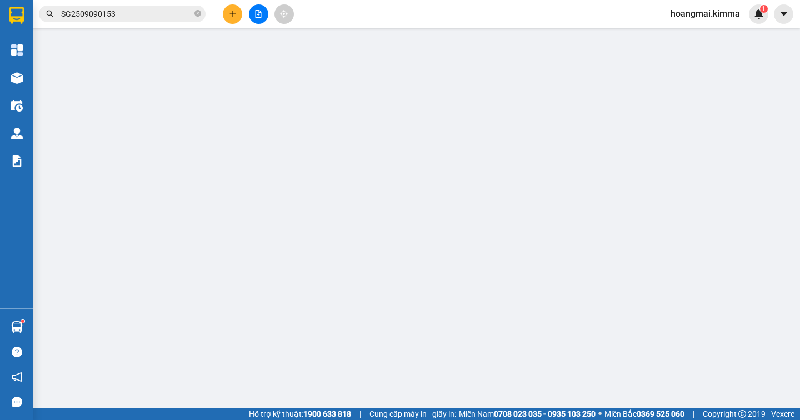
type input "BÁN LẺ KHÔNG GIAO HÓA ĐƠN"
type input "000000000000"
type input "[PERSON_NAME] 0903687874"
type input "CỔ CÒ ([GEOGRAPHIC_DATA] NGUYÊN GIAO)"
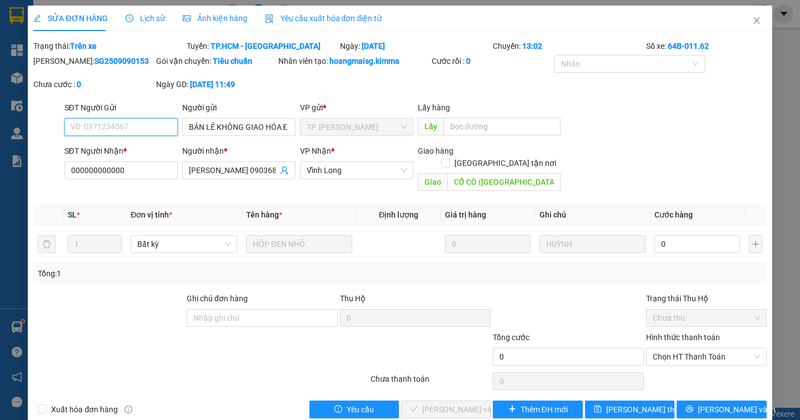
scroll to position [8, 0]
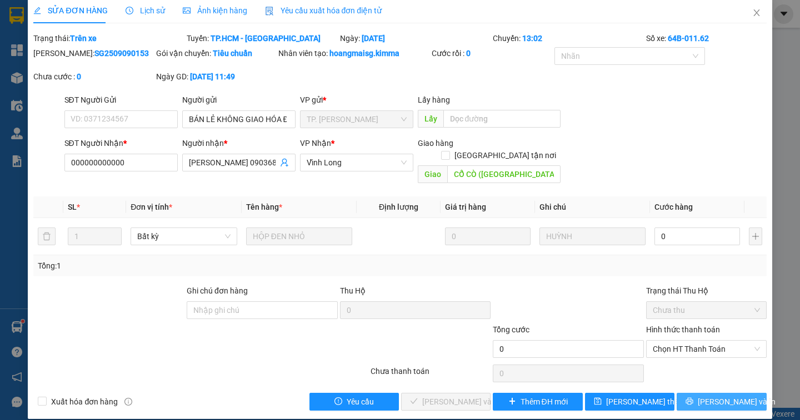
click at [718, 396] on span "[PERSON_NAME] và In" at bounding box center [737, 402] width 78 height 12
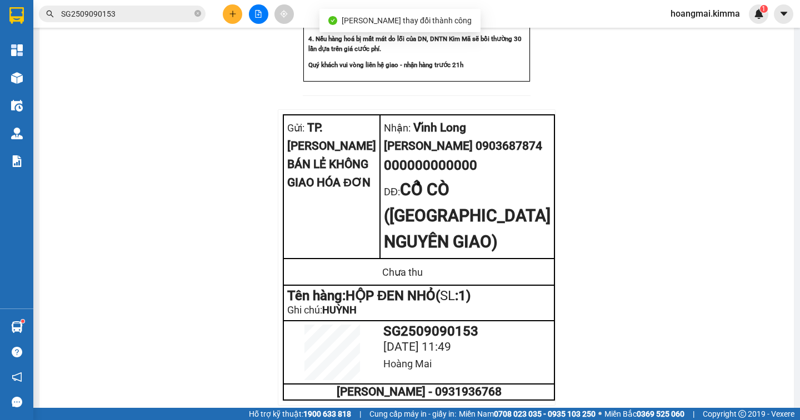
scroll to position [857, 0]
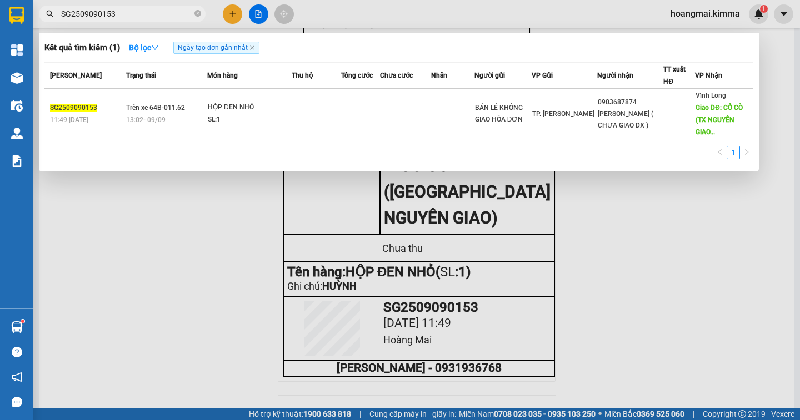
click at [122, 12] on input "SG2509090153" at bounding box center [126, 14] width 131 height 12
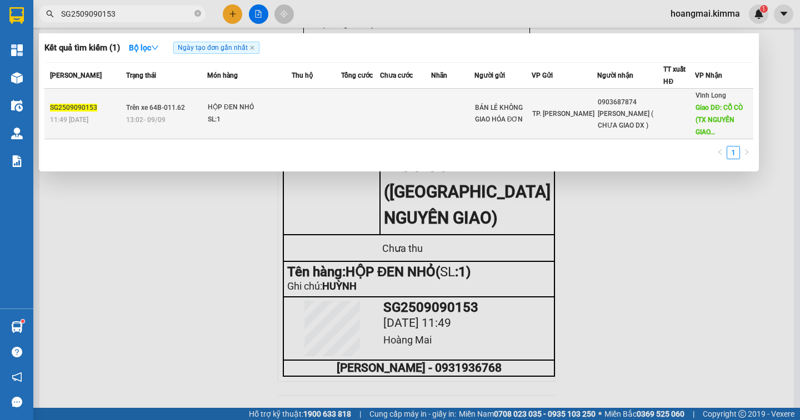
click at [614, 114] on div "[PERSON_NAME] ( CHƯA GIAO DX )" at bounding box center [630, 119] width 65 height 23
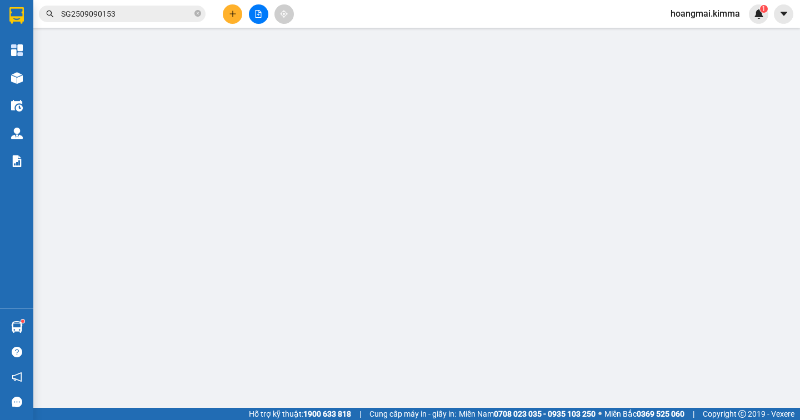
type input "BÁN LẺ KHÔNG GIAO HÓA ĐƠN"
type input "000000000000"
type input "[PERSON_NAME] 0903687874"
type input "CỔ CÒ ([GEOGRAPHIC_DATA] NGUYÊN GIAO)"
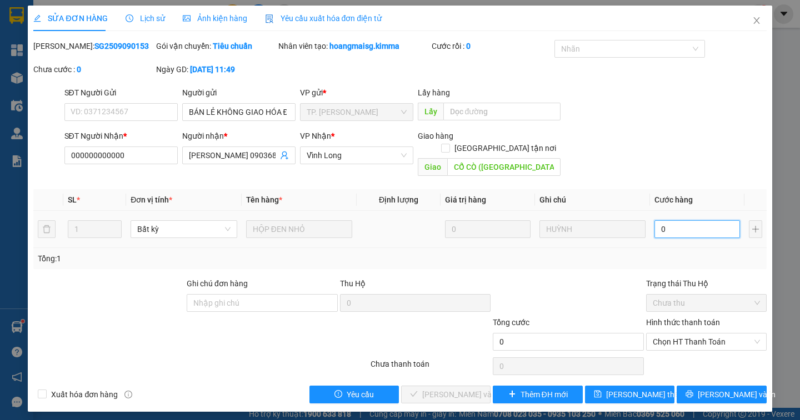
click at [669, 221] on input "0" at bounding box center [697, 230] width 86 height 18
type input "2"
type input "20"
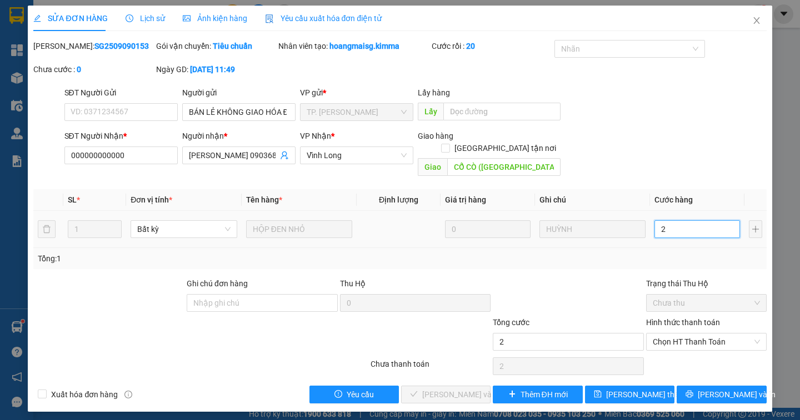
type input "20"
click at [716, 334] on span "Chọn HT Thanh Toán" at bounding box center [706, 342] width 107 height 17
type input "20"
type input "20.000"
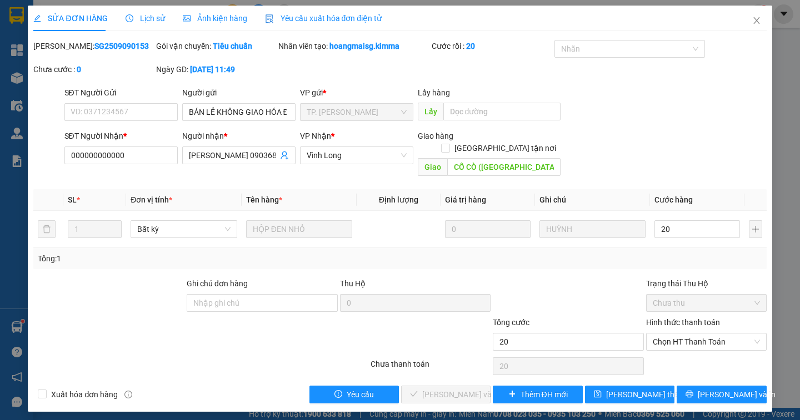
type input "20.000"
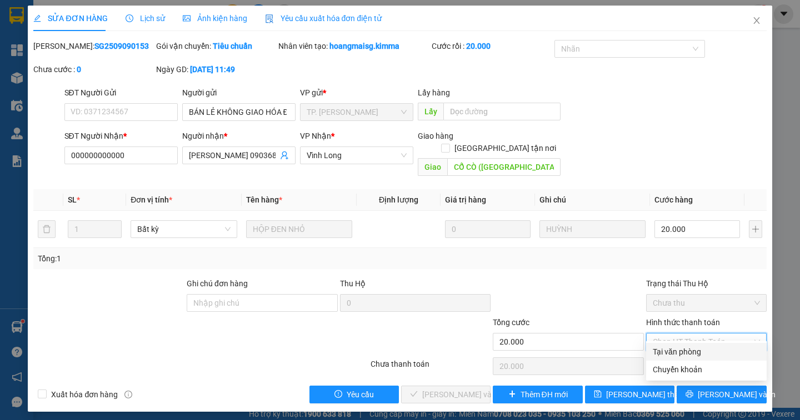
click at [708, 350] on div "Tại văn phòng" at bounding box center [706, 352] width 107 height 12
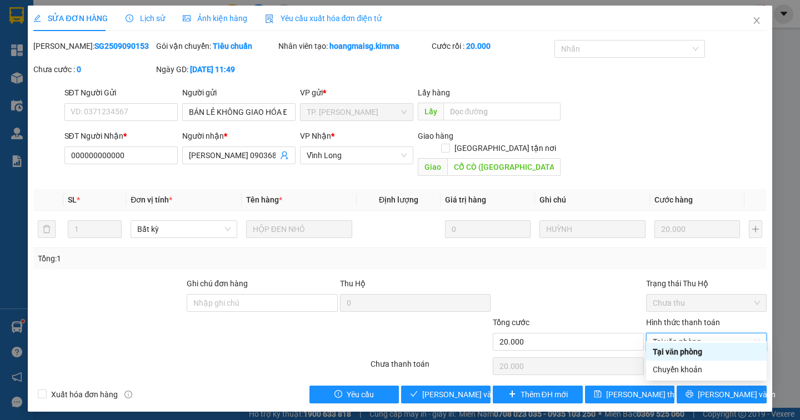
type input "0"
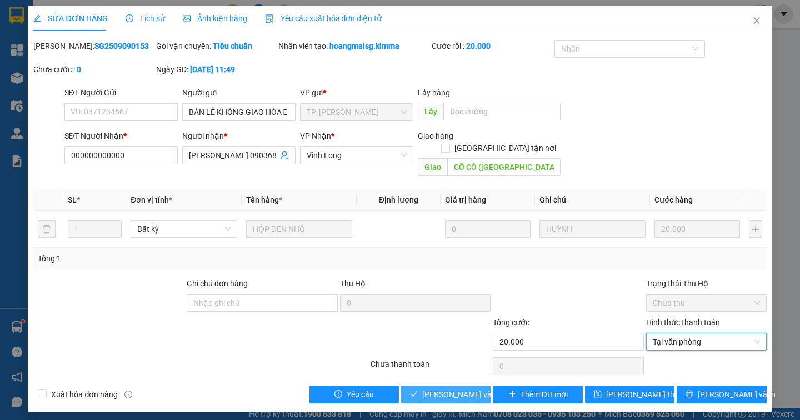
click at [442, 389] on span "[PERSON_NAME] và Giao hàng" at bounding box center [475, 395] width 107 height 12
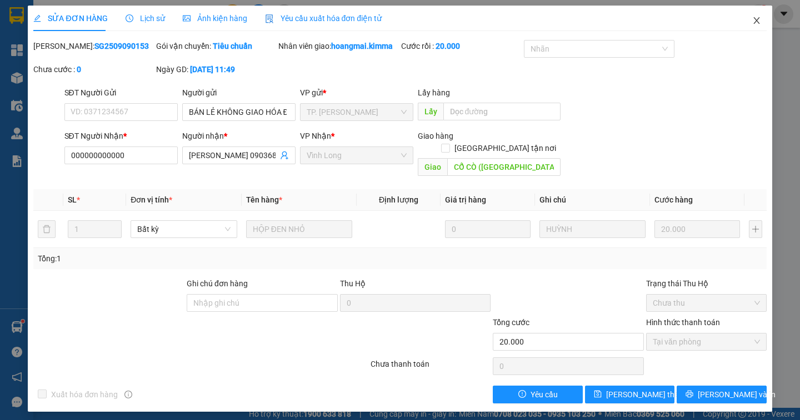
click at [756, 20] on icon "close" at bounding box center [756, 20] width 9 height 9
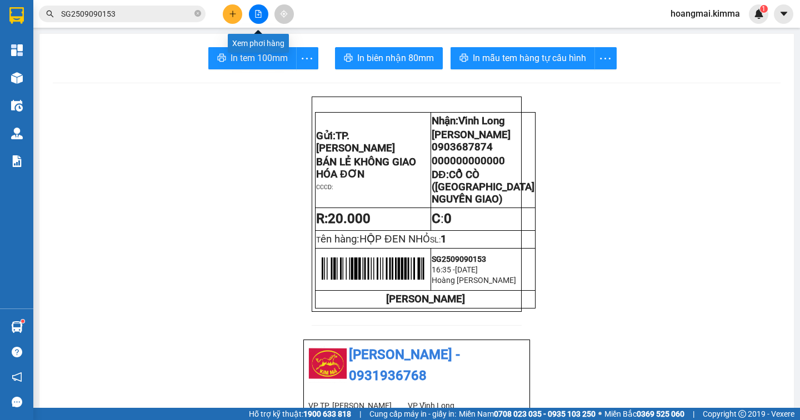
click at [262, 17] on button at bounding box center [258, 13] width 19 height 19
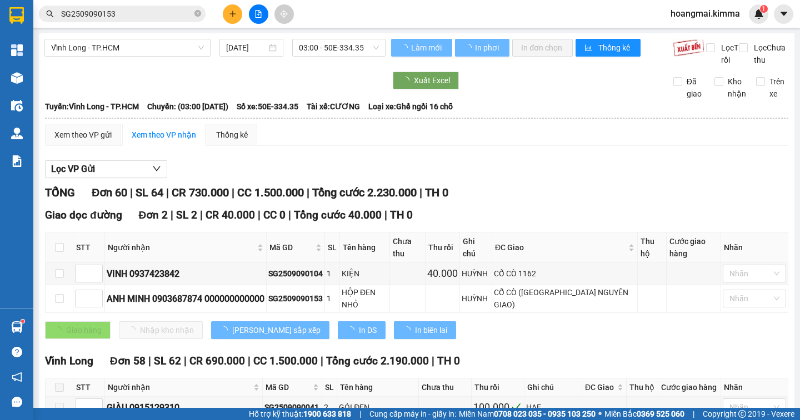
type input "[DATE]"
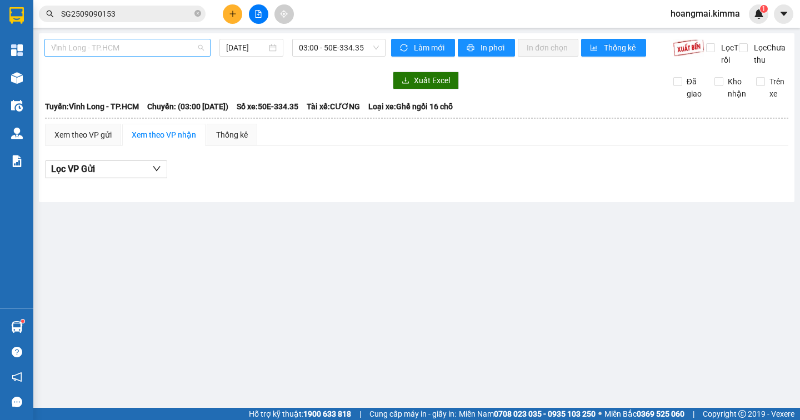
click at [126, 46] on span "Vĩnh Long - TP.HCM" at bounding box center [127, 47] width 153 height 17
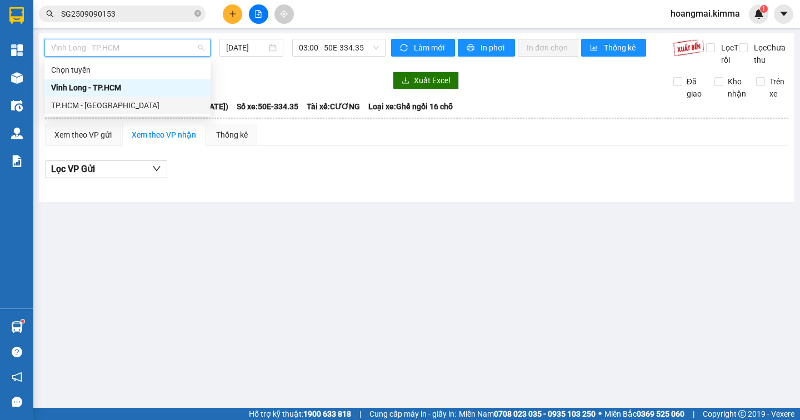
click at [101, 108] on div "TP.HCM - [GEOGRAPHIC_DATA]" at bounding box center [127, 105] width 153 height 12
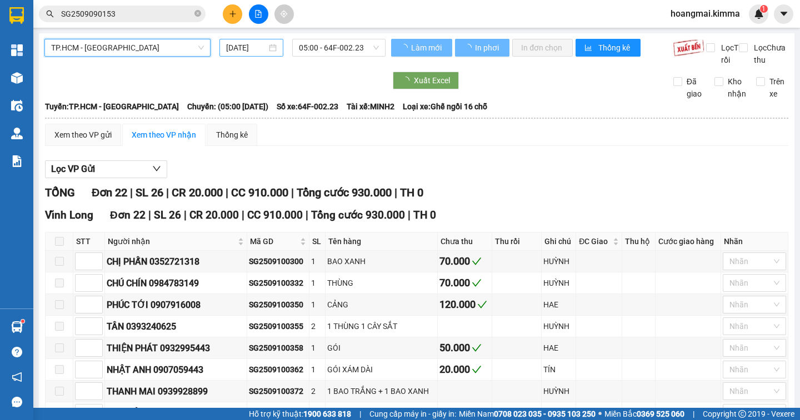
click at [228, 48] on input "[DATE]" at bounding box center [246, 48] width 41 height 12
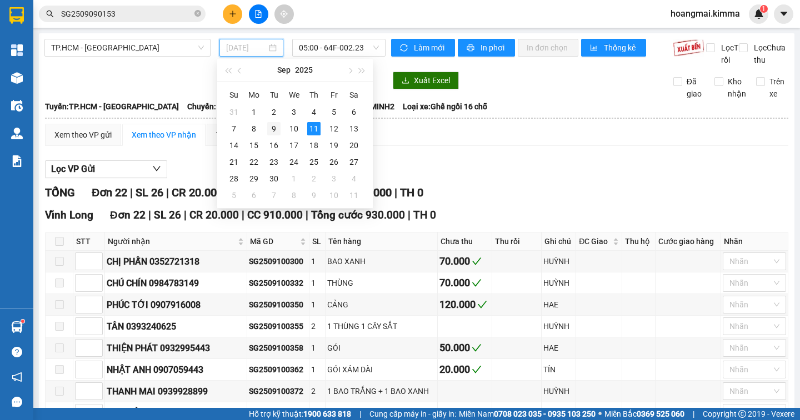
click at [273, 130] on div "9" at bounding box center [273, 128] width 13 height 13
type input "[DATE]"
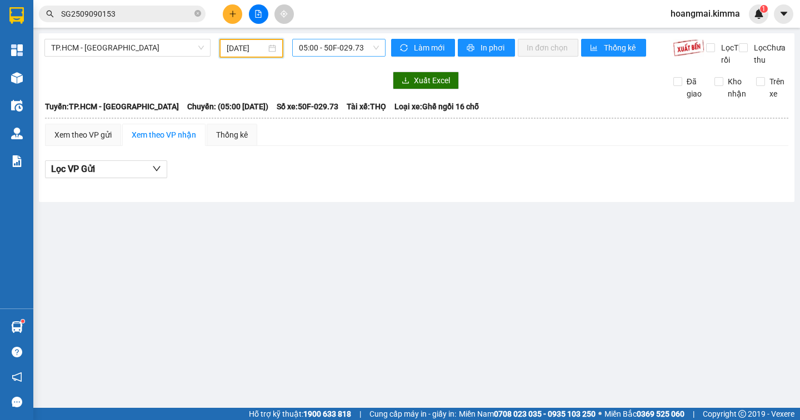
click at [355, 47] on span "05:00 - 50F-029.73" at bounding box center [339, 47] width 80 height 17
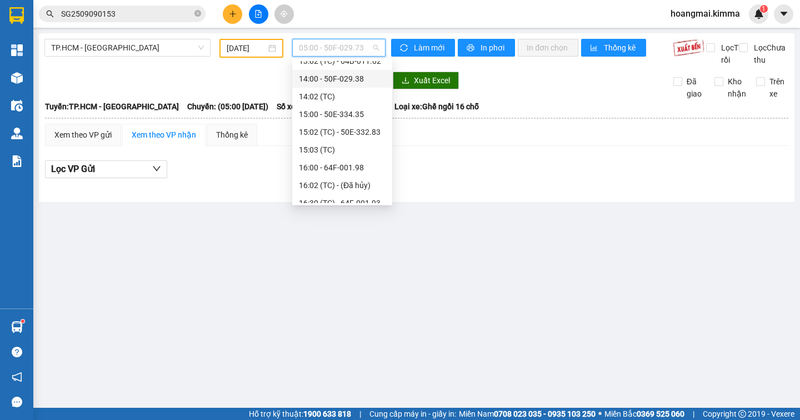
scroll to position [167, 0]
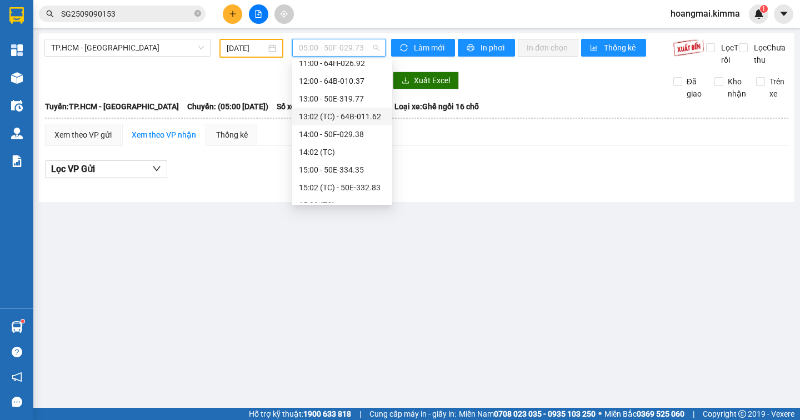
click at [370, 117] on div "13:02 (TC) - 64B-011.62" at bounding box center [342, 117] width 87 height 12
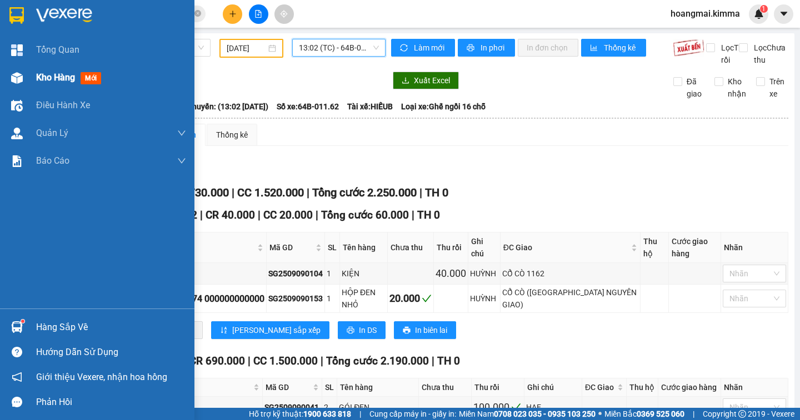
click at [69, 78] on span "Kho hàng" at bounding box center [55, 77] width 39 height 11
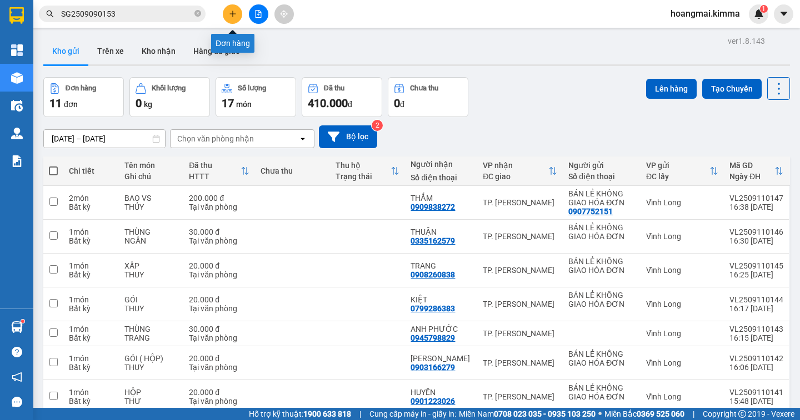
click at [229, 13] on icon "plus" at bounding box center [233, 14] width 8 height 8
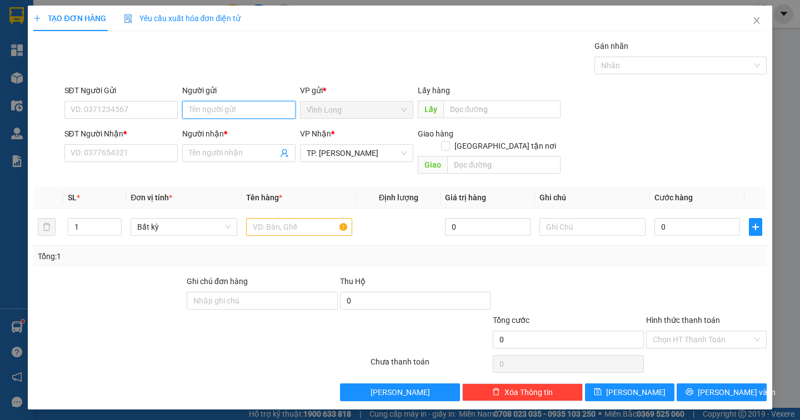
click at [229, 112] on input "Người gửi" at bounding box center [238, 110] width 113 height 18
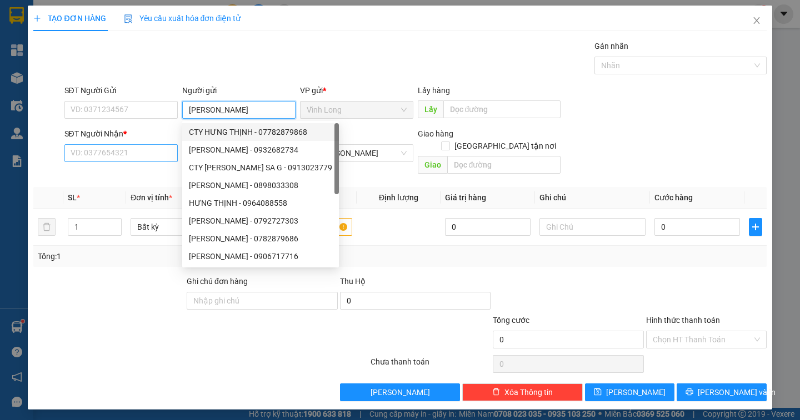
type input "[PERSON_NAME]"
click at [123, 154] on input "SĐT Người Nhận *" at bounding box center [120, 153] width 113 height 18
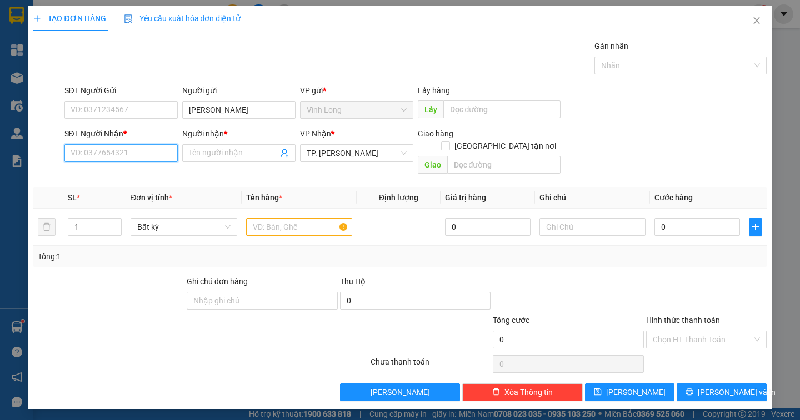
click at [125, 154] on input "SĐT Người Nhận *" at bounding box center [120, 153] width 113 height 18
type input "0973196066"
click at [151, 174] on div "0973196066 - CTY [PERSON_NAME]" at bounding box center [133, 175] width 125 height 12
type input "CTY [PERSON_NAME]"
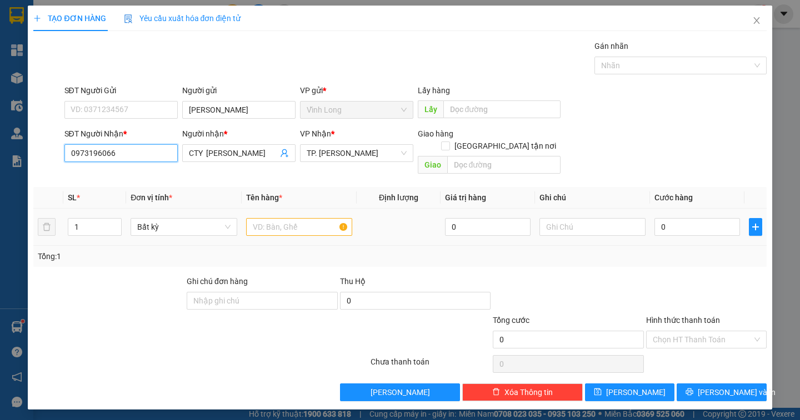
type input "0973196066"
click at [278, 216] on div at bounding box center [299, 227] width 106 height 22
click at [282, 221] on input "text" at bounding box center [299, 227] width 106 height 18
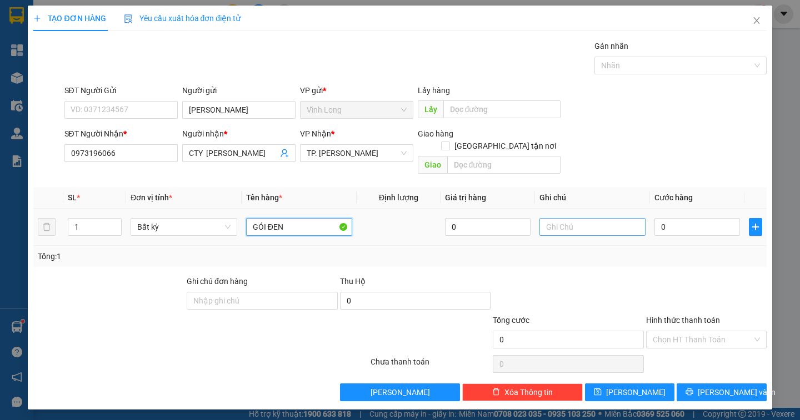
type input "GÓI ĐEN"
click at [584, 219] on input "text" at bounding box center [592, 227] width 106 height 18
type input "NGÂN"
click at [695, 218] on input "0" at bounding box center [697, 227] width 86 height 18
type input "1"
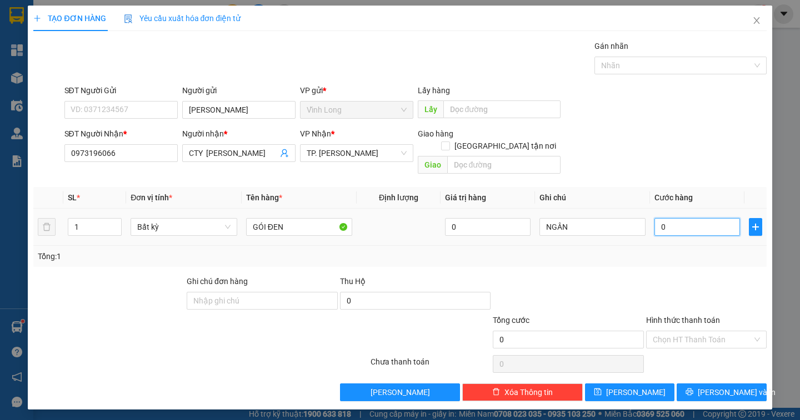
type input "1"
type input "10"
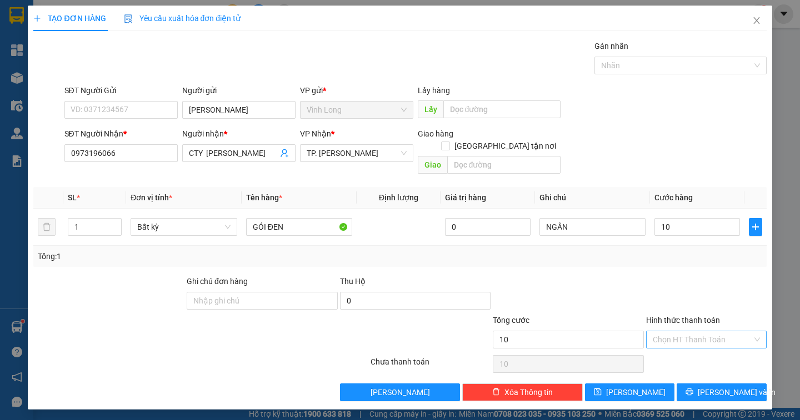
type input "10.000"
click at [730, 332] on input "Hình thức thanh toán" at bounding box center [702, 340] width 99 height 17
click at [713, 346] on div "Tại văn phòng" at bounding box center [706, 350] width 107 height 12
type input "0"
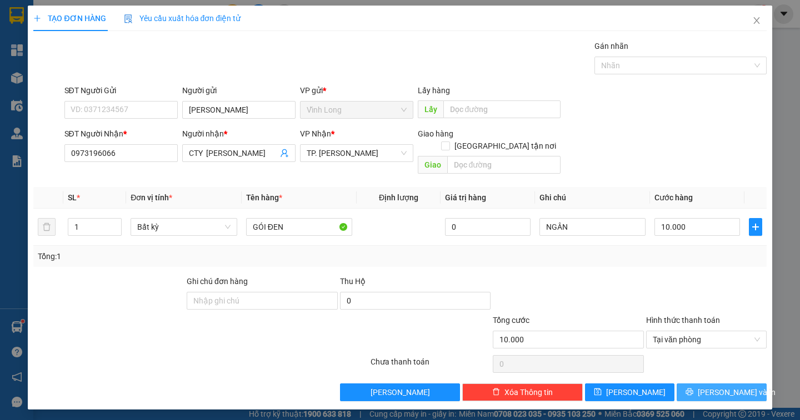
click at [709, 384] on button "[PERSON_NAME] và In" at bounding box center [721, 393] width 89 height 18
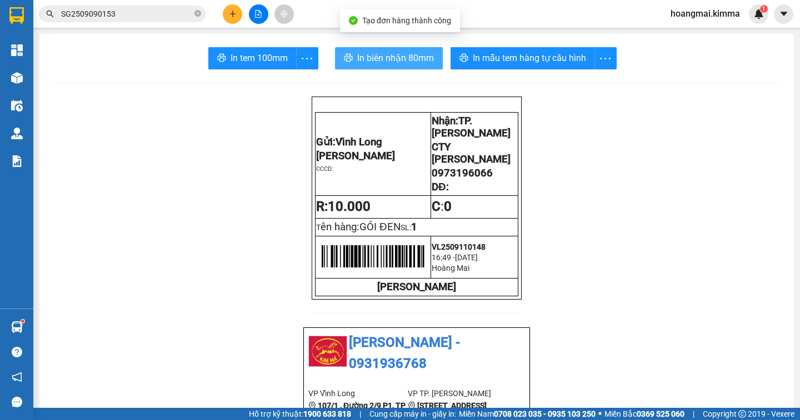
click at [405, 56] on span "In biên nhận 80mm" at bounding box center [395, 58] width 77 height 14
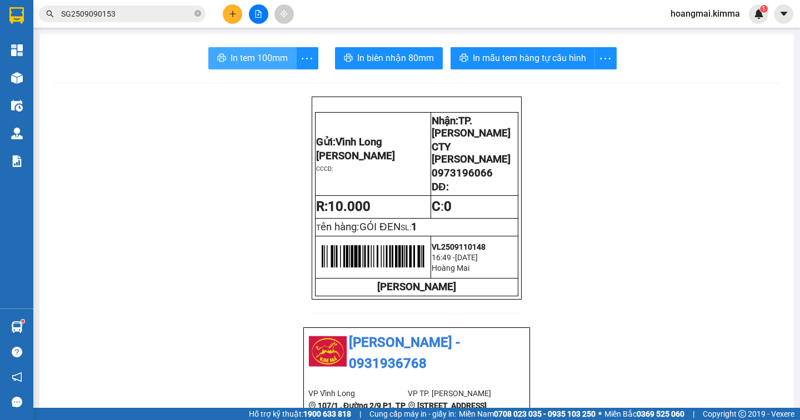
click at [259, 59] on span "In tem 100mm" at bounding box center [259, 58] width 57 height 14
click at [227, 12] on button at bounding box center [232, 13] width 19 height 19
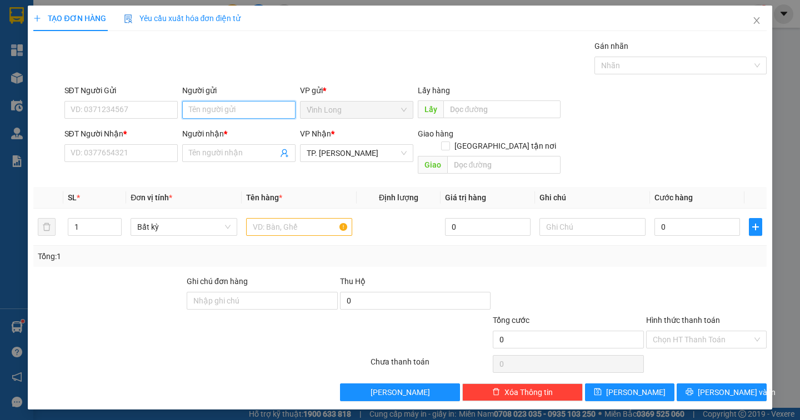
click at [226, 114] on input "Người gửi" at bounding box center [238, 110] width 113 height 18
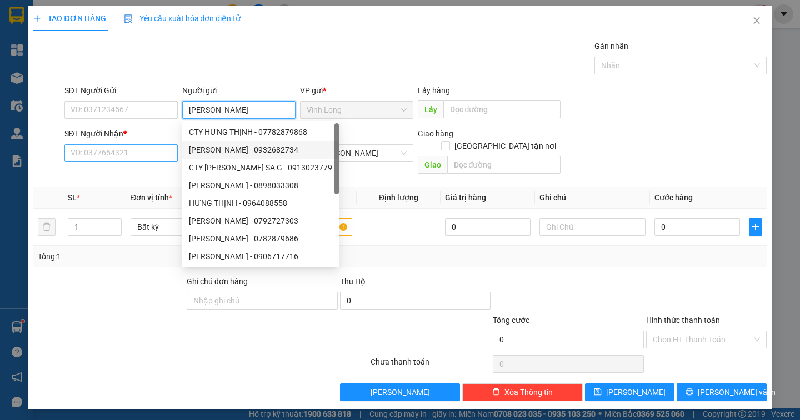
type input "[PERSON_NAME]"
click at [138, 158] on input "SĐT Người Nhận *" at bounding box center [120, 153] width 113 height 18
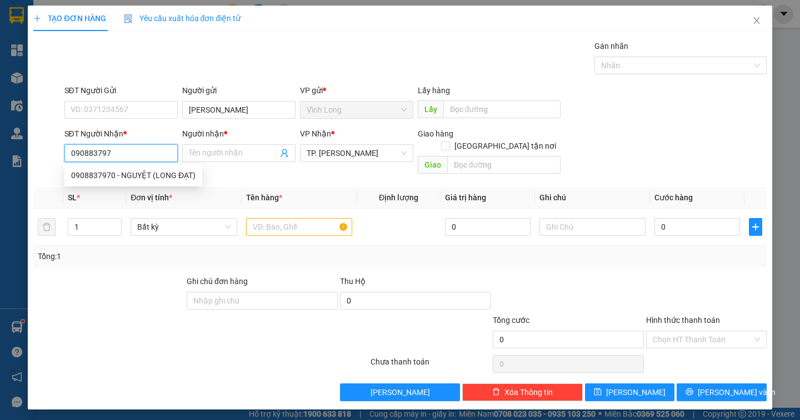
type input "0908837970"
click at [163, 174] on div "0908837970 - NGUYỆT (LONG ĐẠT)" at bounding box center [133, 175] width 124 height 12
type input "NGUYỆT (LONG ĐẠT)"
type input "0908837970"
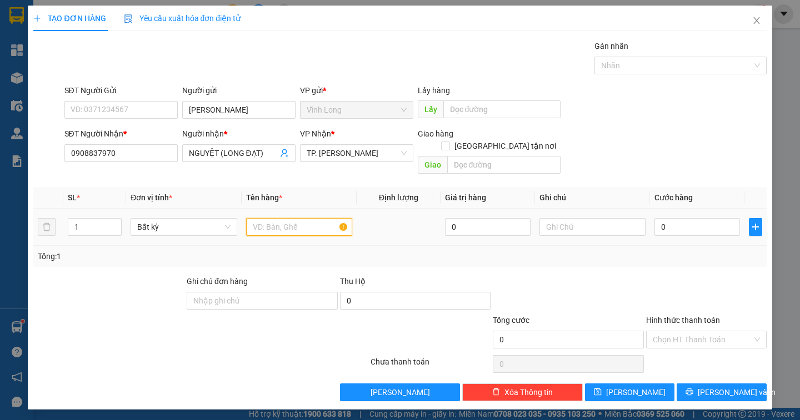
click at [282, 218] on input "text" at bounding box center [299, 227] width 106 height 18
type input "GÓI ĐEN"
click at [560, 218] on input "text" at bounding box center [592, 227] width 106 height 18
click at [680, 218] on input "0" at bounding box center [697, 227] width 86 height 18
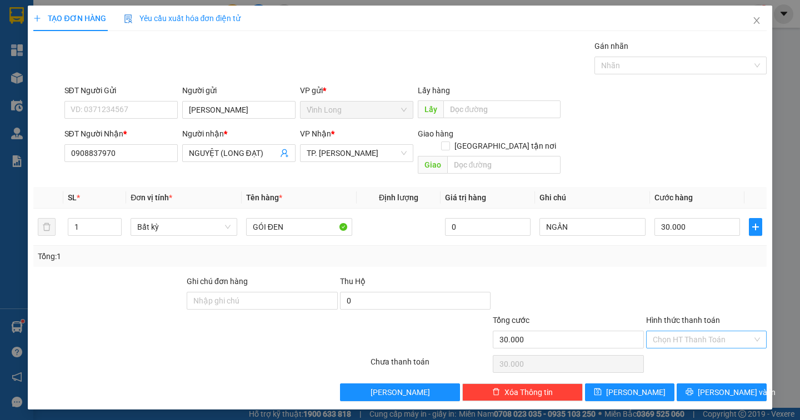
click at [737, 332] on input "Hình thức thanh toán" at bounding box center [702, 340] width 99 height 17
click at [707, 356] on div "Tại văn phòng" at bounding box center [706, 350] width 121 height 18
click at [708, 384] on button "[PERSON_NAME] và In" at bounding box center [721, 393] width 89 height 18
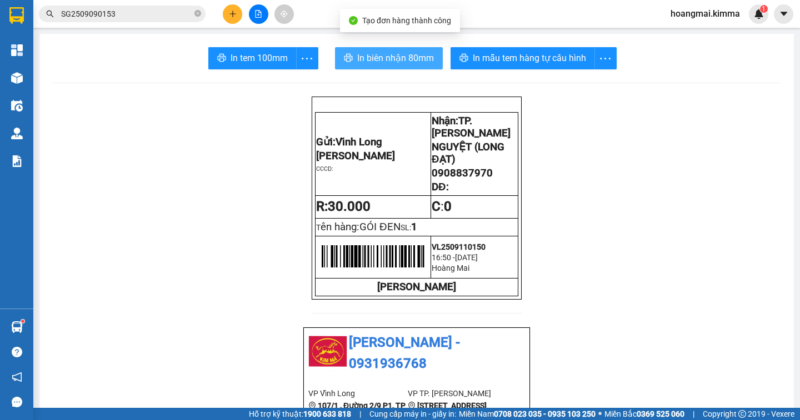
click at [360, 66] on button "In biên nhận 80mm" at bounding box center [389, 58] width 108 height 22
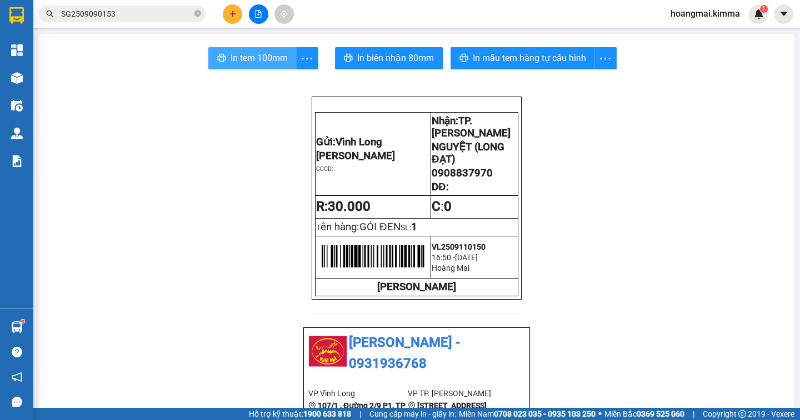
click at [269, 53] on span "In tem 100mm" at bounding box center [259, 58] width 57 height 14
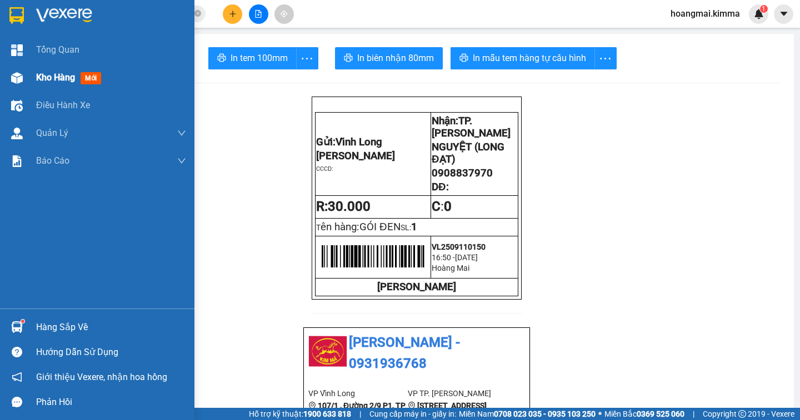
click at [60, 76] on span "Kho hàng" at bounding box center [55, 77] width 39 height 11
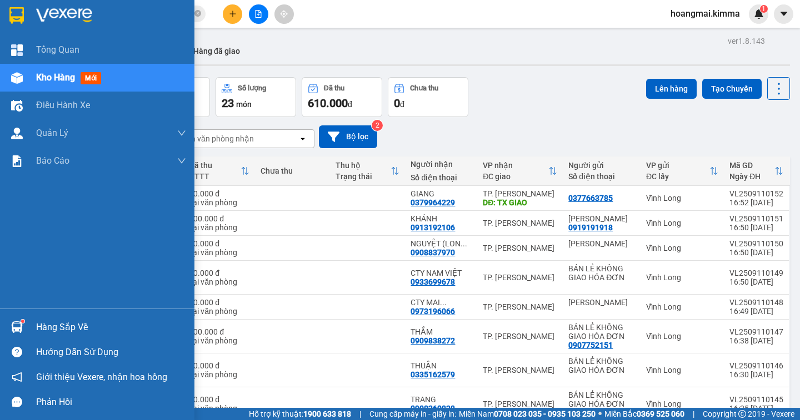
click at [38, 72] on span "Kho hàng" at bounding box center [55, 77] width 39 height 11
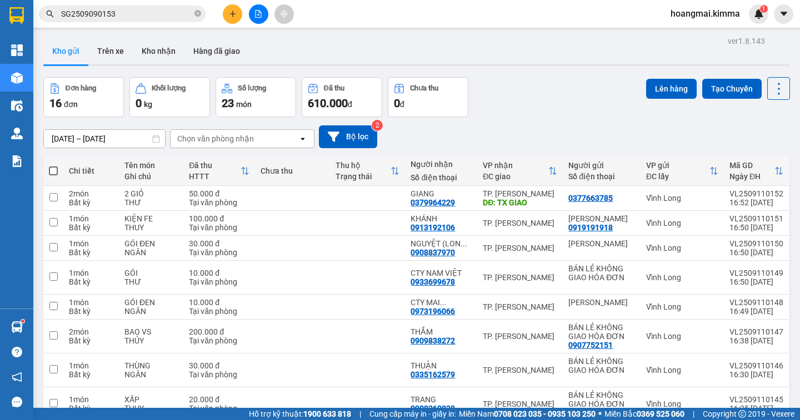
click at [532, 114] on div "Đơn hàng 16 đơn Khối lượng 0 kg Số lượng 23 món Đã thu 610.000 đ Chưa thu 0 đ L…" at bounding box center [416, 97] width 747 height 40
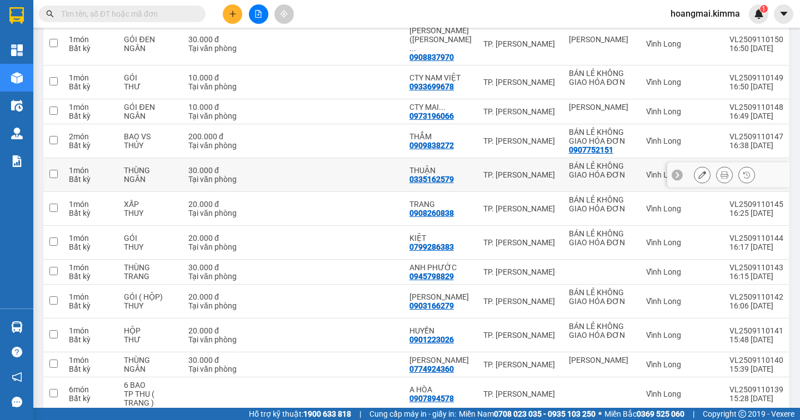
scroll to position [303, 0]
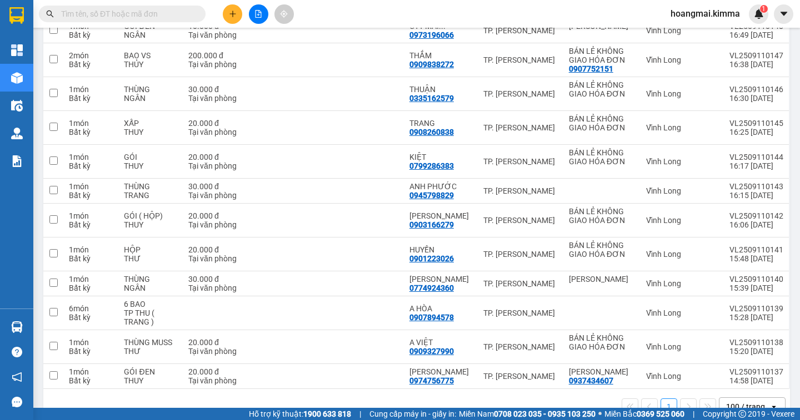
click at [757, 398] on div "100 / trang" at bounding box center [744, 407] width 50 height 18
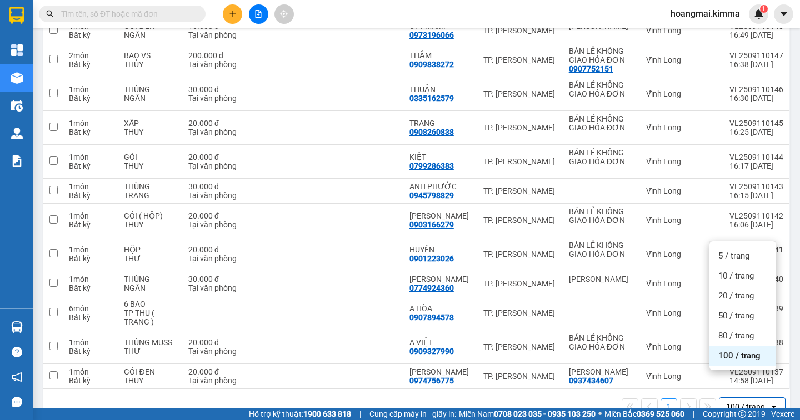
click at [739, 363] on div "100 / trang" at bounding box center [742, 356] width 67 height 20
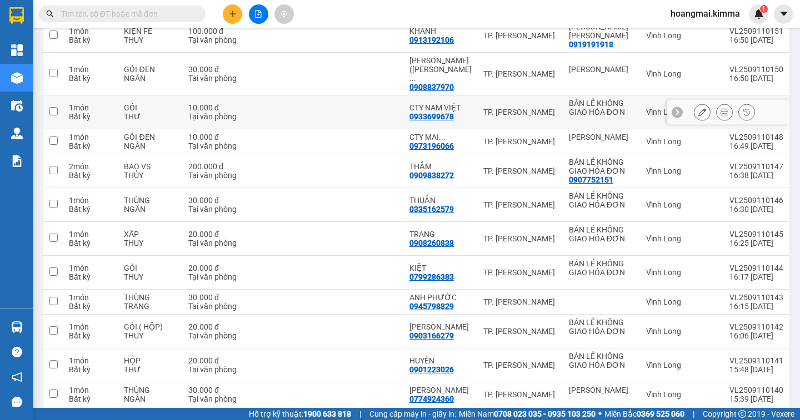
scroll to position [0, 0]
